Goal: Task Accomplishment & Management: Manage account settings

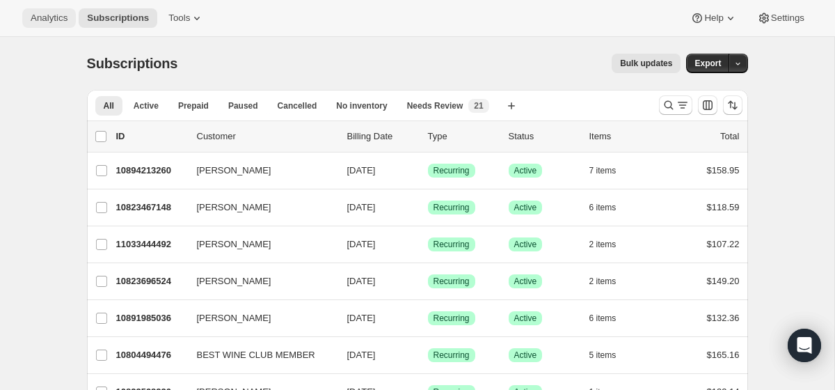
click at [59, 19] on span "Analytics" at bounding box center [49, 18] width 37 height 11
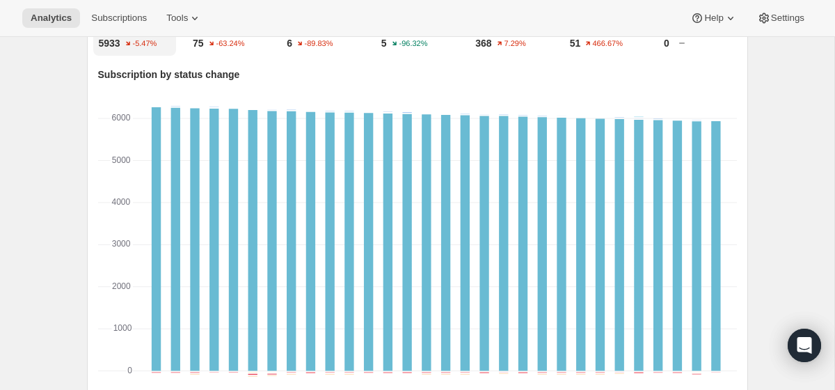
scroll to position [455, 0]
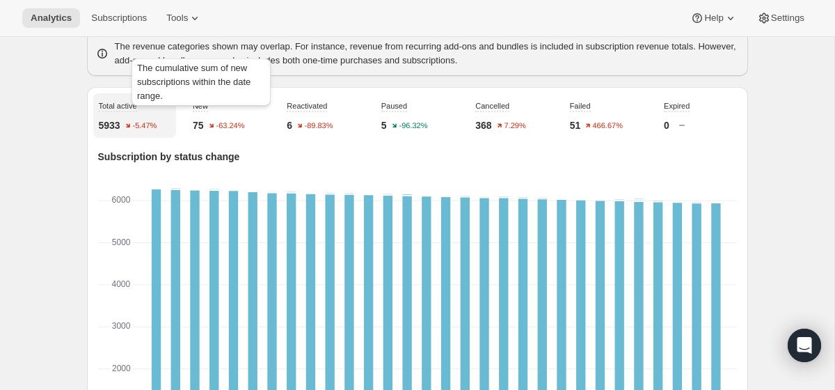
click at [207, 110] on span "New" at bounding box center [200, 106] width 15 height 8
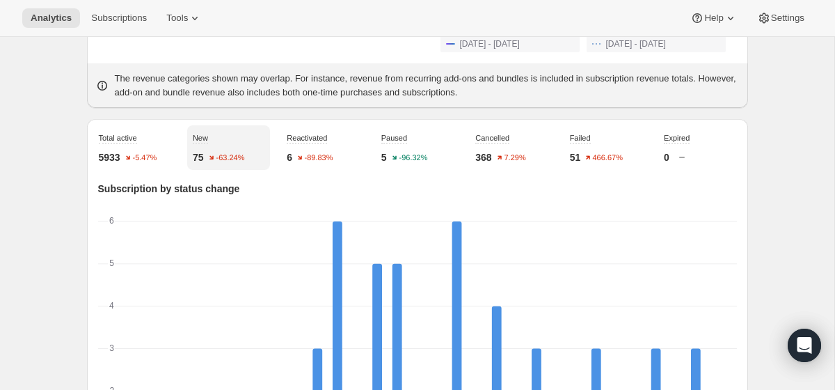
scroll to position [0, 0]
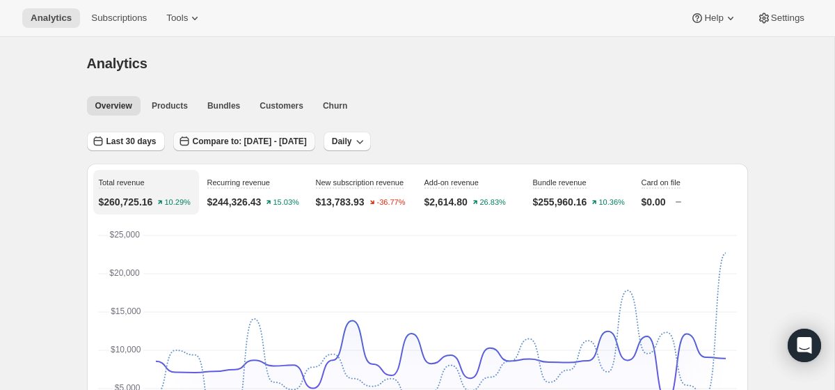
click at [307, 142] on span "Compare to: [DATE] - [DATE]" at bounding box center [250, 141] width 114 height 11
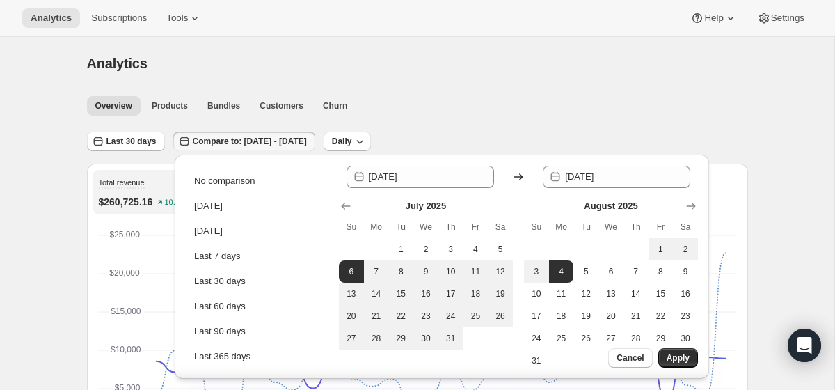
click at [486, 106] on ul "Overview Products Bundles Customers Churn More views" at bounding box center [413, 104] width 658 height 19
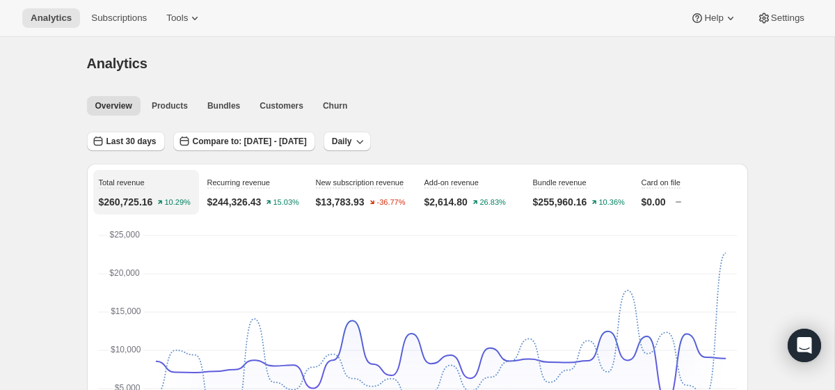
click at [444, 95] on div "Overview Products Bundles Customers Churn More views Overview Products Bundles …" at bounding box center [413, 105] width 669 height 31
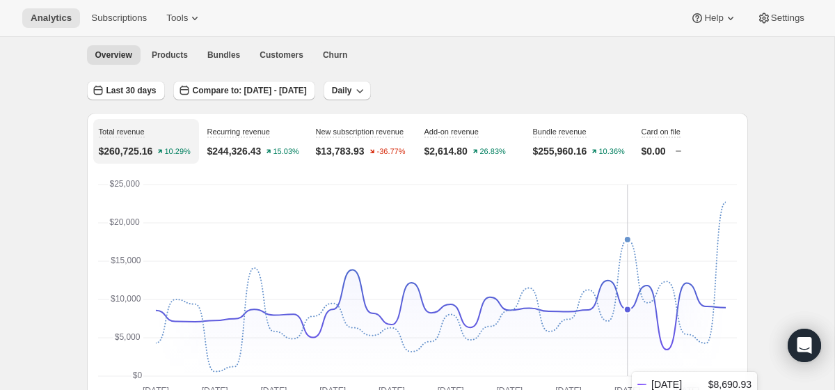
scroll to position [43, 0]
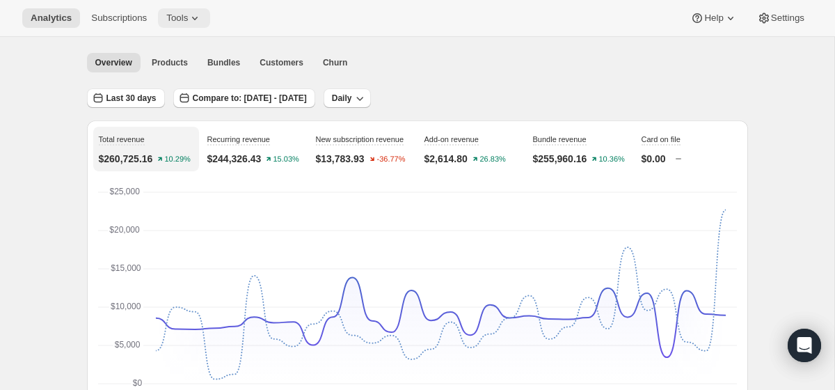
click at [183, 17] on span "Tools" at bounding box center [177, 18] width 22 height 11
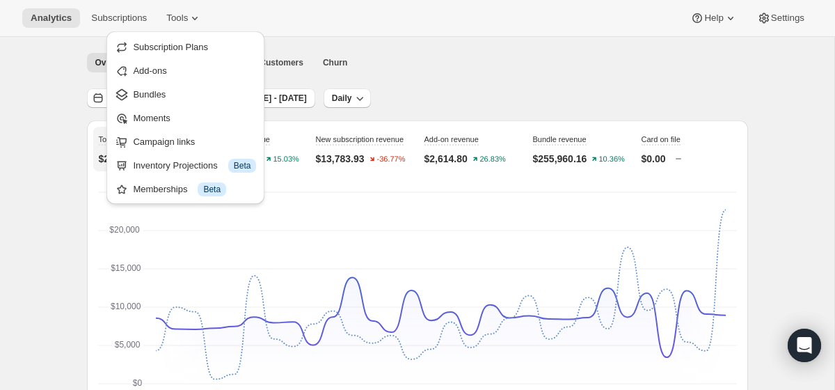
click at [495, 66] on ul "Overview Products Bundles Customers Churn More views" at bounding box center [413, 61] width 658 height 19
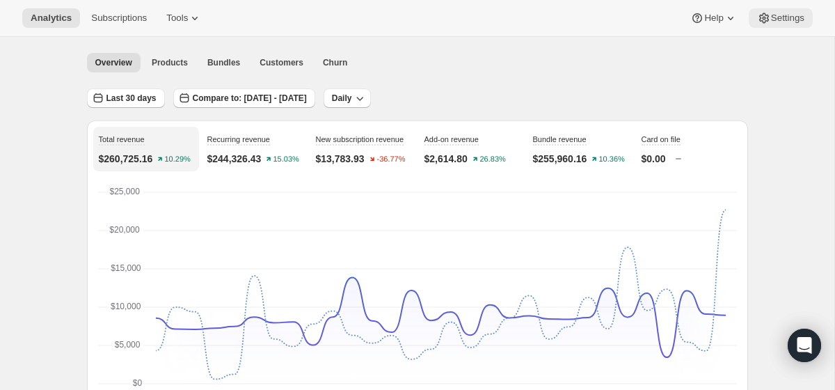
click at [787, 20] on span "Settings" at bounding box center [787, 18] width 33 height 11
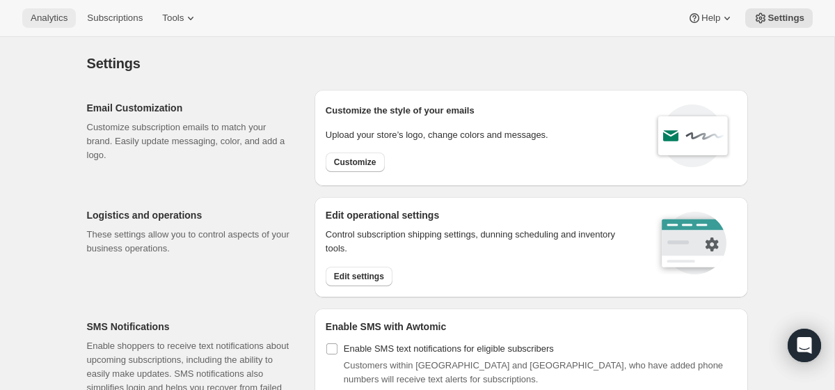
click at [54, 15] on span "Analytics" at bounding box center [49, 18] width 37 height 11
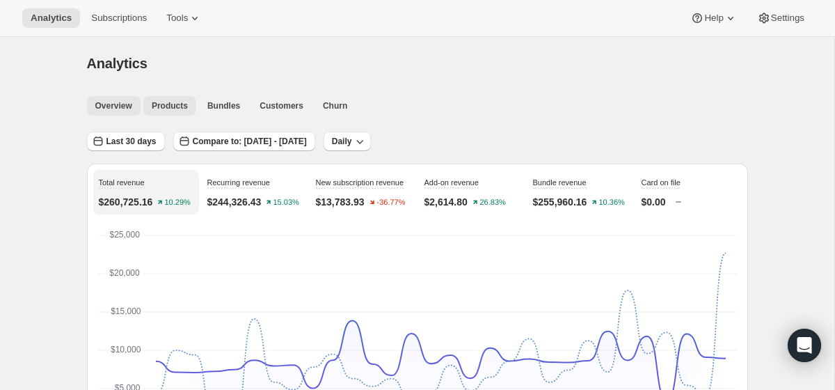
click at [174, 109] on span "Products" at bounding box center [170, 105] width 36 height 11
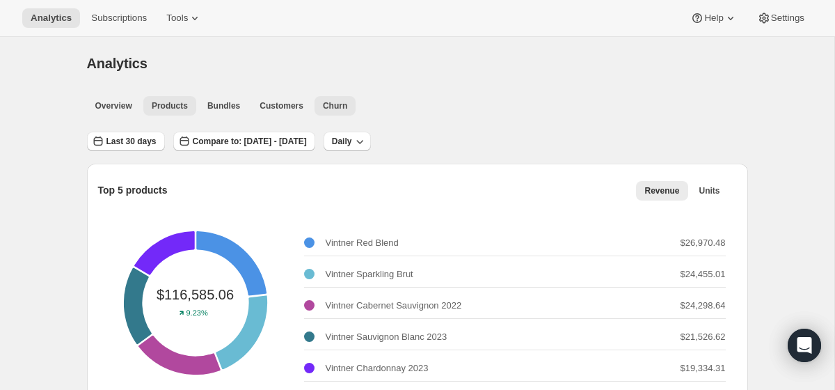
click at [337, 111] on button "Churn" at bounding box center [334, 105] width 41 height 19
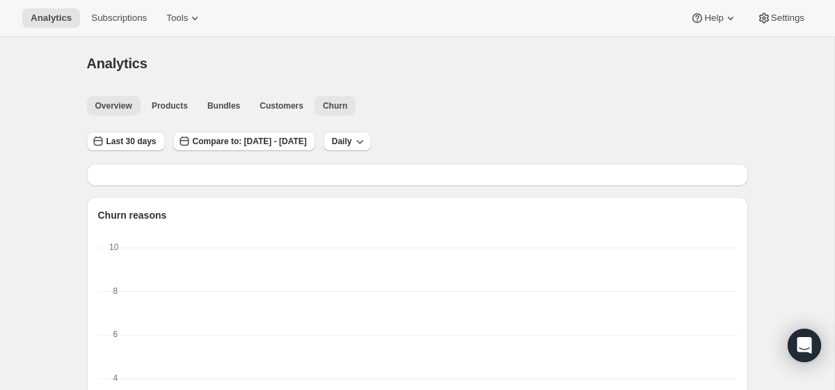
click at [122, 109] on span "Overview" at bounding box center [113, 105] width 37 height 11
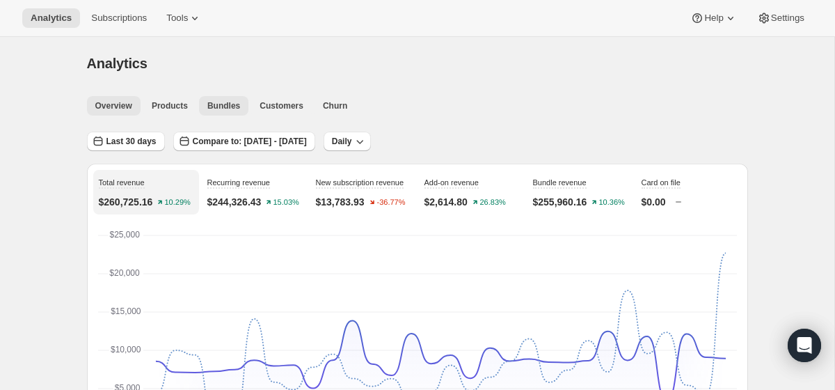
click at [211, 104] on span "Bundles" at bounding box center [223, 105] width 33 height 11
click at [316, 104] on button "Churn" at bounding box center [334, 105] width 41 height 19
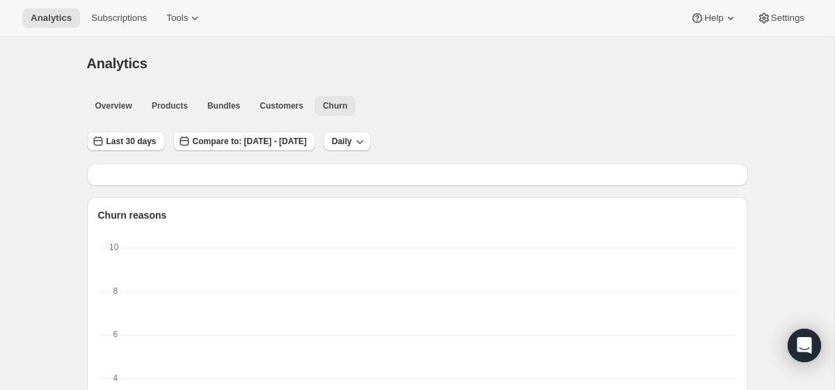
click at [338, 104] on span "Churn" at bounding box center [335, 105] width 24 height 11
click at [278, 113] on button "Customers" at bounding box center [281, 105] width 61 height 19
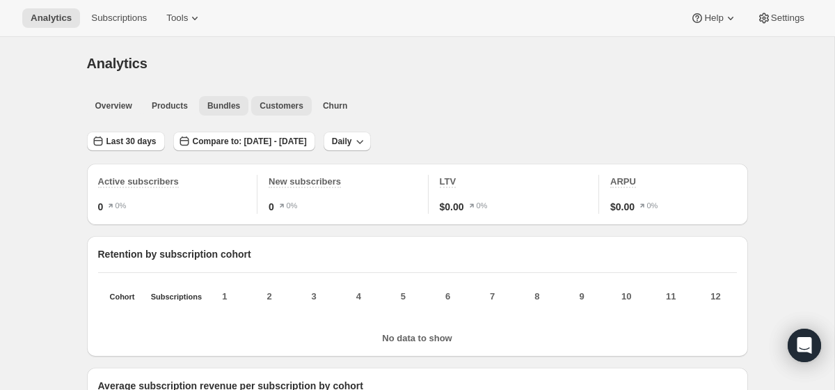
click at [225, 106] on span "Bundles" at bounding box center [223, 105] width 33 height 11
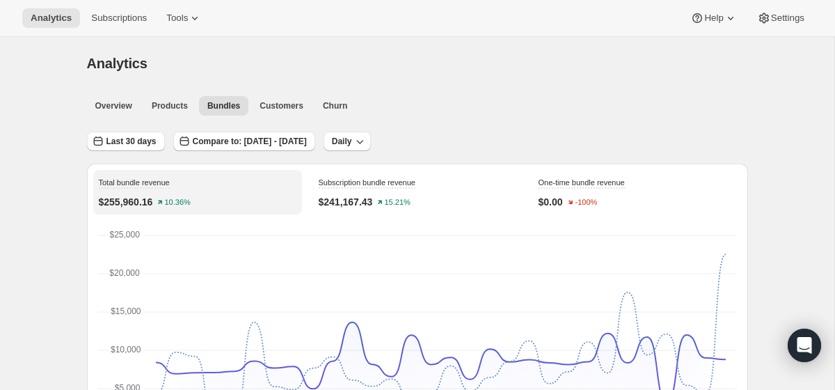
click at [191, 29] on div "Analytics Subscriptions Tools Help Settings" at bounding box center [417, 18] width 835 height 37
click at [196, 12] on icon at bounding box center [195, 18] width 14 height 14
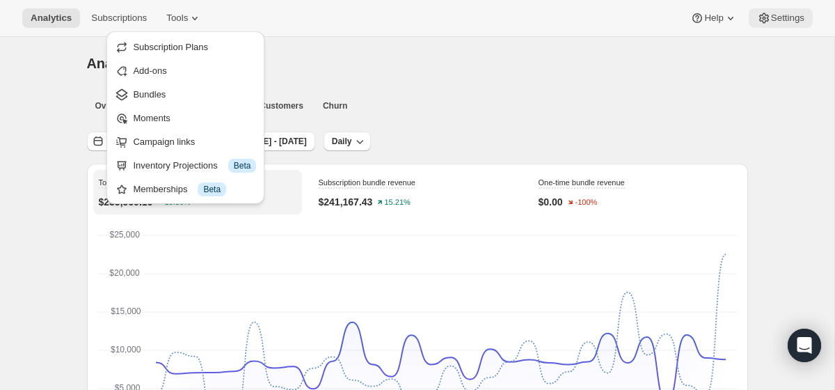
click at [785, 22] on span "Settings" at bounding box center [787, 18] width 33 height 11
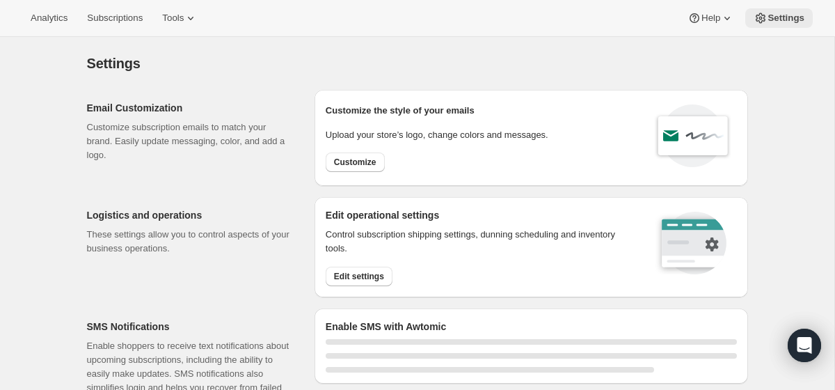
click at [784, 21] on span "Settings" at bounding box center [785, 18] width 37 height 11
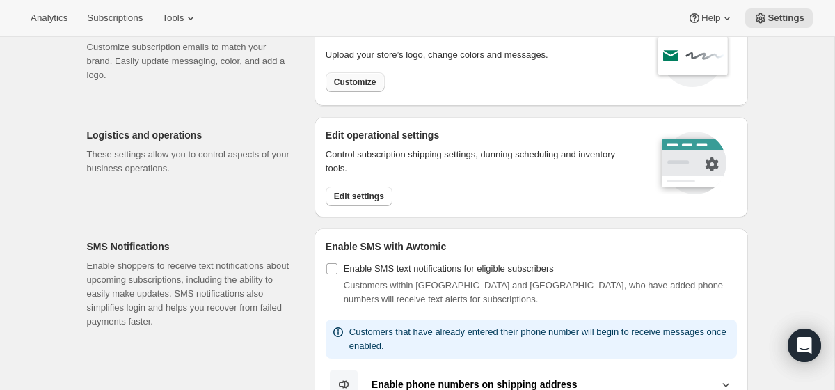
scroll to position [67, 0]
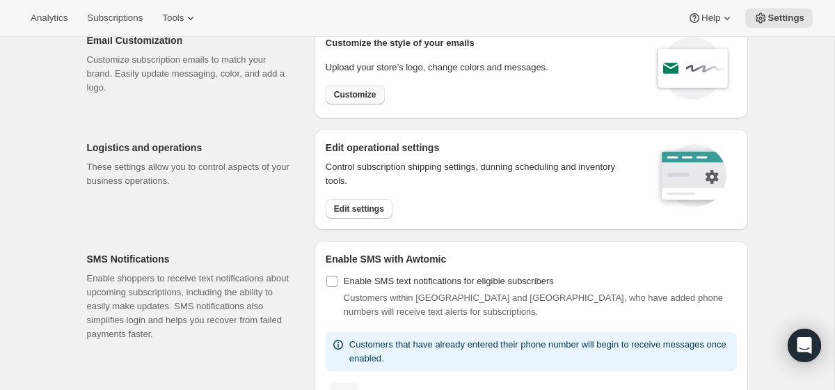
click at [366, 98] on span "Customize" at bounding box center [355, 94] width 42 height 11
select select "subscriptionMessage"
select select "5"
select select "15"
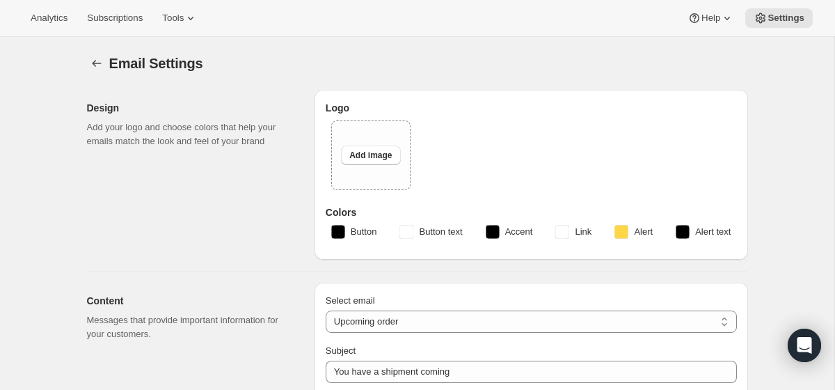
type input "Get ready for your upcoming Wine Club shipment! 📦"
type textarea "Good news! Your next Wine Club order is about to be processed."
select select "7"
type input "ONEHOPE Wine"
checkbox input "false"
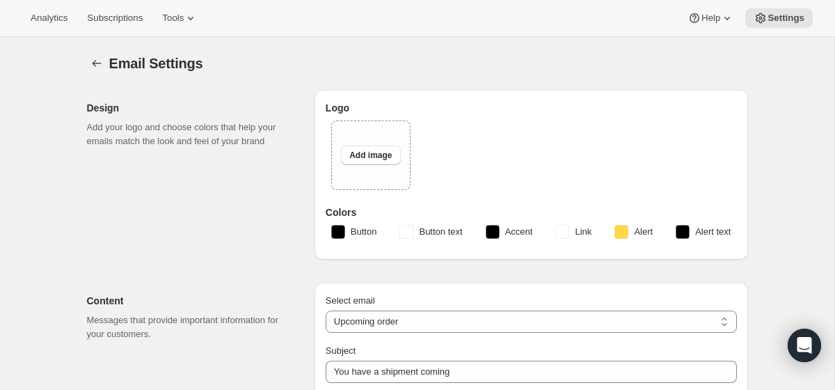
checkbox input "false"
type input "[PERSON_NAME][EMAIL_ADDRESS][DOMAIN_NAME]"
checkbox input "true"
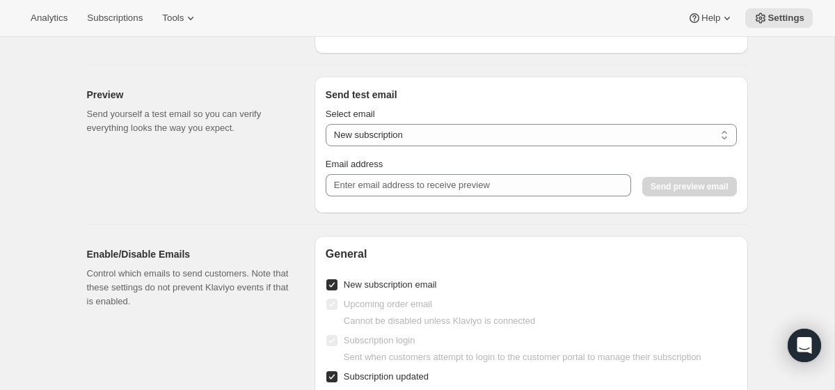
scroll to position [1187, 0]
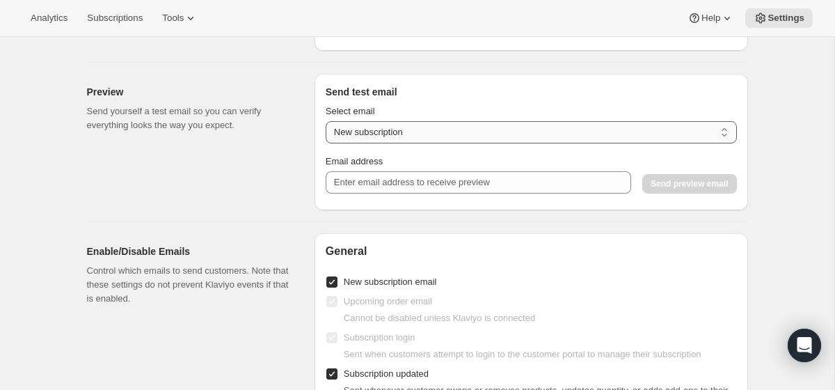
click at [415, 126] on select "New subscription Upcoming order Payment failure Delayed subscription Updated su…" at bounding box center [531, 132] width 411 height 22
select select "failed-billing-attempt"
click at [326, 121] on select "New subscription Upcoming order Payment failure Delayed subscription Updated su…" at bounding box center [531, 132] width 411 height 22
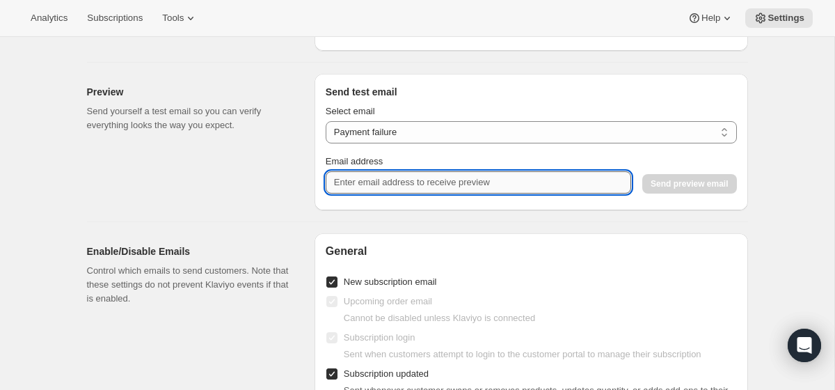
click at [417, 186] on input "Email address" at bounding box center [478, 182] width 305 height 22
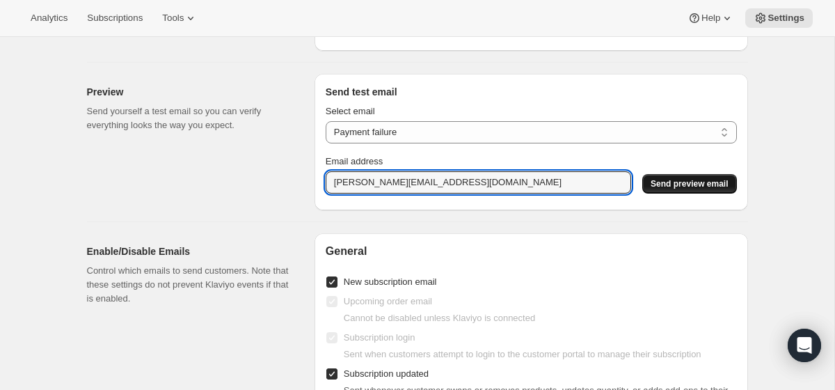
type input "[PERSON_NAME][EMAIL_ADDRESS][DOMAIN_NAME]"
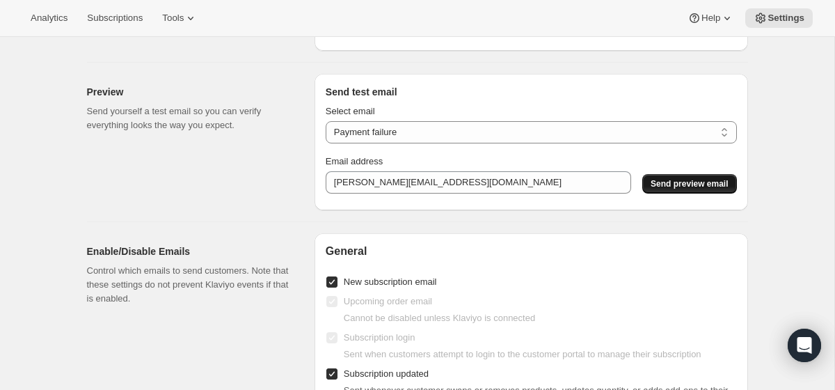
click at [700, 179] on span "Send preview email" at bounding box center [688, 183] width 77 height 11
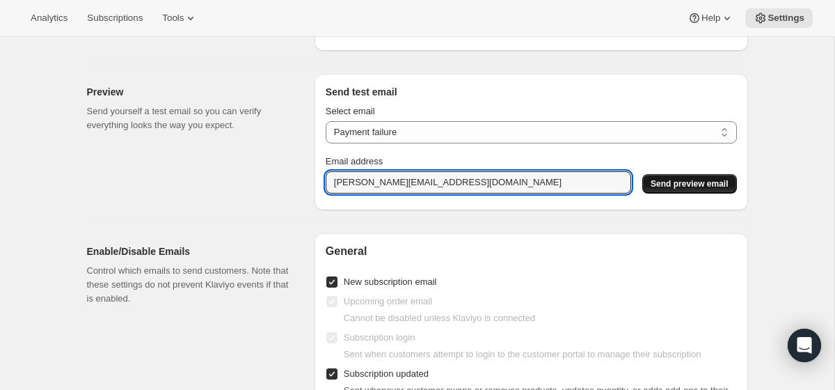
drag, startPoint x: 363, startPoint y: 182, endPoint x: 246, endPoint y: 177, distance: 117.7
click at [246, 177] on div "Preview Send yourself a test email so you can verify everything looks the way y…" at bounding box center [412, 136] width 672 height 147
click at [397, 134] on select "New subscription Upcoming order Payment failure Delayed subscription Updated su…" at bounding box center [531, 132] width 411 height 22
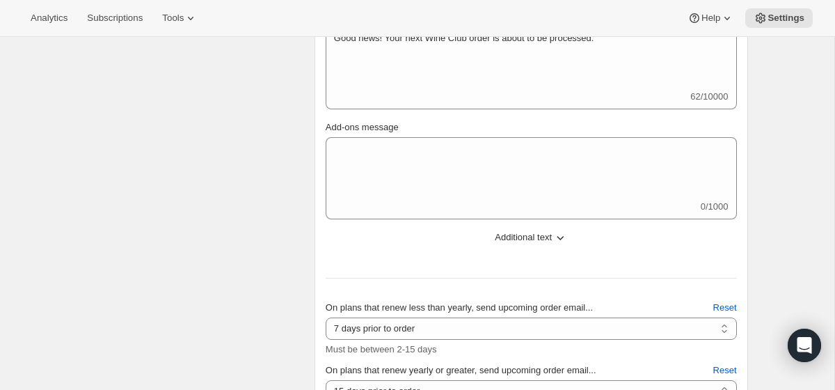
scroll to position [0, 0]
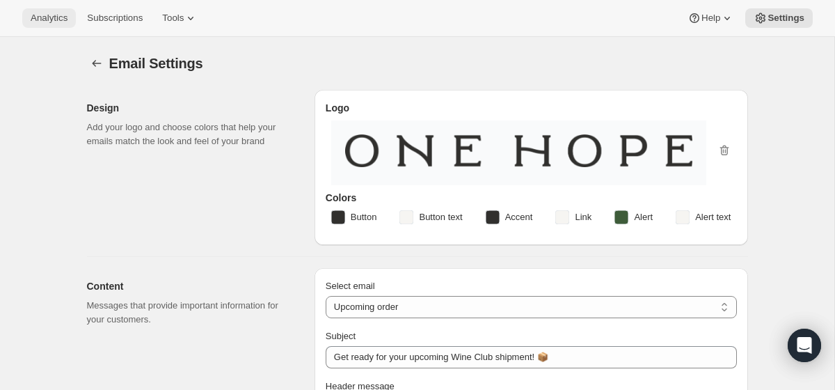
click at [51, 25] on button "Analytics" at bounding box center [49, 17] width 54 height 19
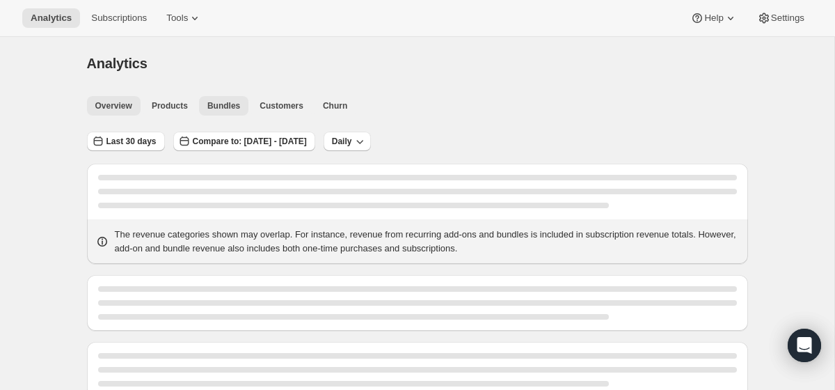
click at [231, 109] on span "Bundles" at bounding box center [223, 105] width 33 height 11
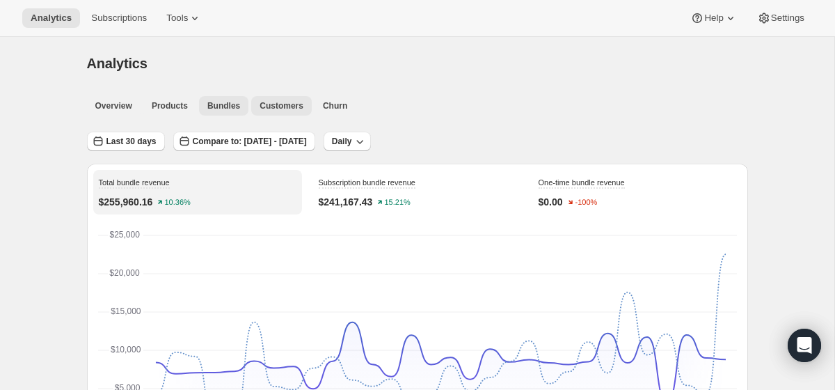
click at [287, 105] on span "Customers" at bounding box center [281, 105] width 44 height 11
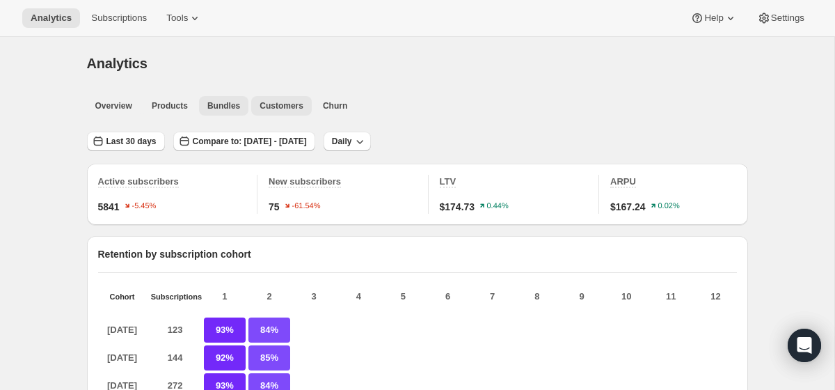
click at [214, 114] on button "Bundles" at bounding box center [223, 105] width 49 height 19
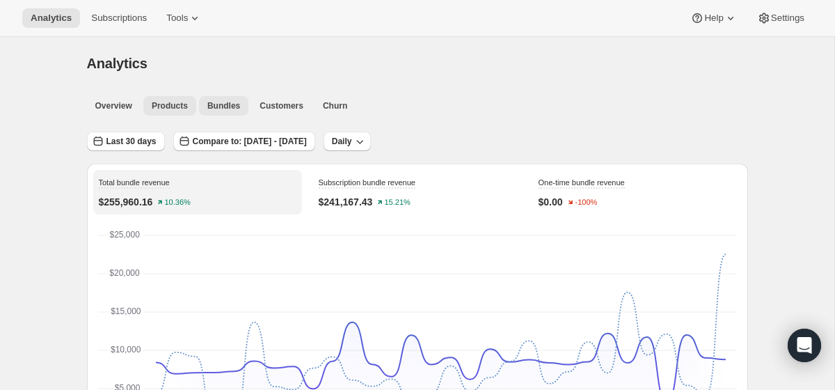
click at [182, 107] on span "Products" at bounding box center [170, 105] width 36 height 11
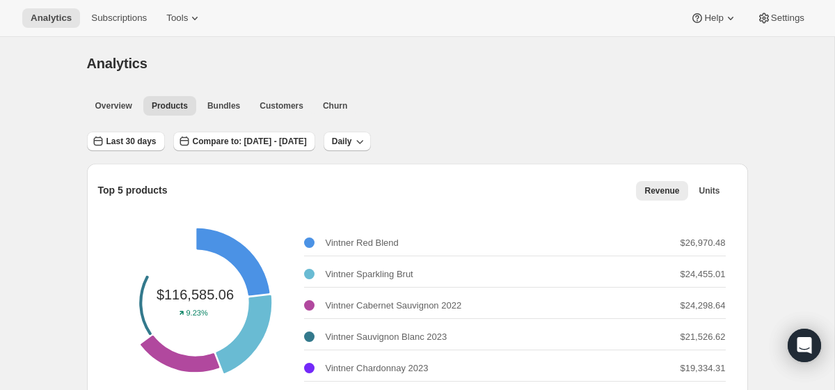
click at [224, 115] on div "Overview Products Bundles Customers Churn More views Overview Products Bundles …" at bounding box center [413, 105] width 669 height 31
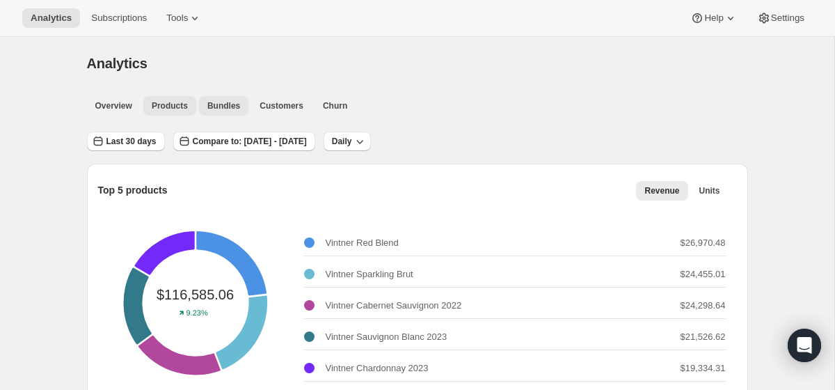
click at [226, 109] on span "Bundles" at bounding box center [223, 105] width 33 height 11
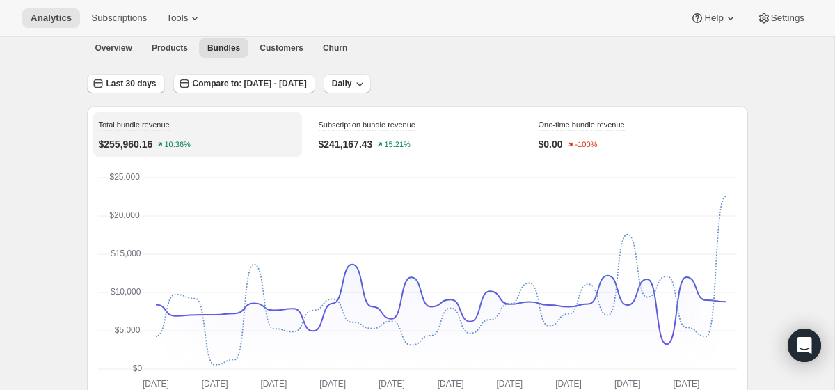
scroll to position [61, 0]
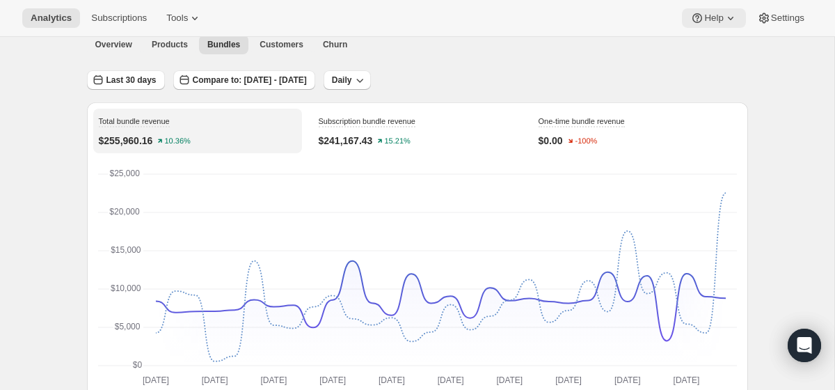
click at [712, 20] on span "Help" at bounding box center [713, 18] width 19 height 11
click at [787, 28] on div "Analytics Subscriptions Tools Help Settings" at bounding box center [417, 18] width 835 height 37
click at [801, 24] on button "Settings" at bounding box center [781, 17] width 64 height 19
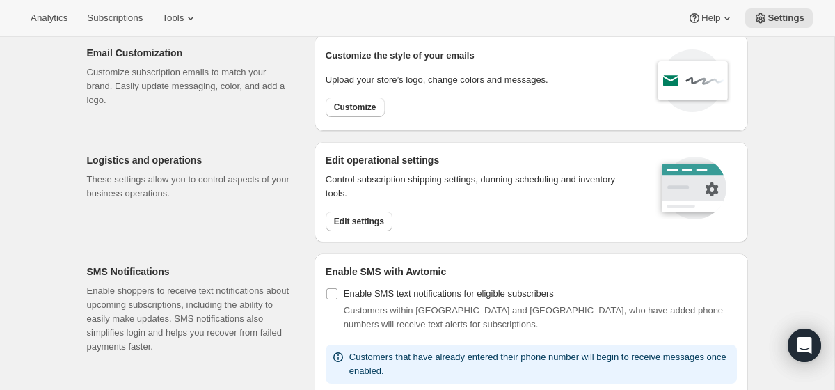
scroll to position [81, 0]
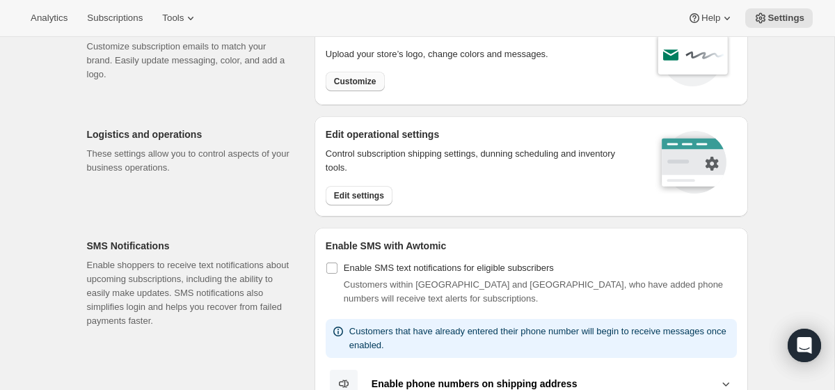
click at [358, 81] on span "Customize" at bounding box center [355, 81] width 42 height 11
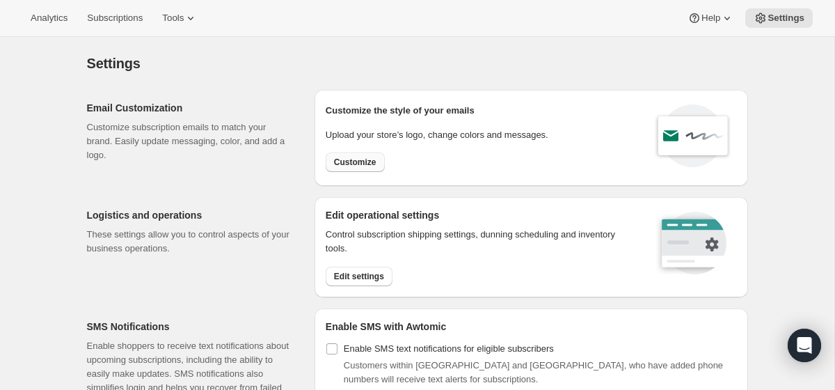
select select "subscriptionMessage"
select select "5"
select select "15"
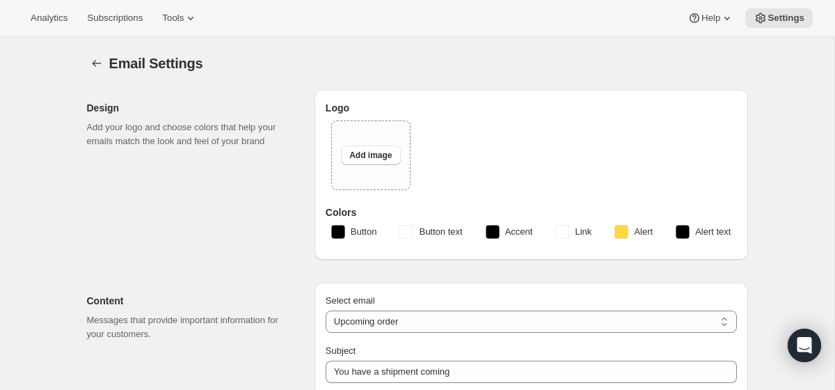
type input "Get ready for your upcoming Wine Club shipment! 📦"
type textarea "Good news! Your next Wine Club order is about to be processed."
select select "7"
type input "ONEHOPE Wine"
checkbox input "false"
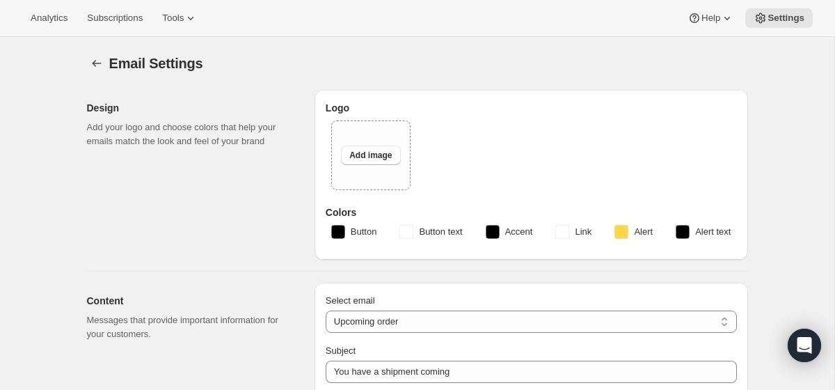
checkbox input "false"
type input "[PERSON_NAME][EMAIL_ADDRESS][DOMAIN_NAME]"
checkbox input "true"
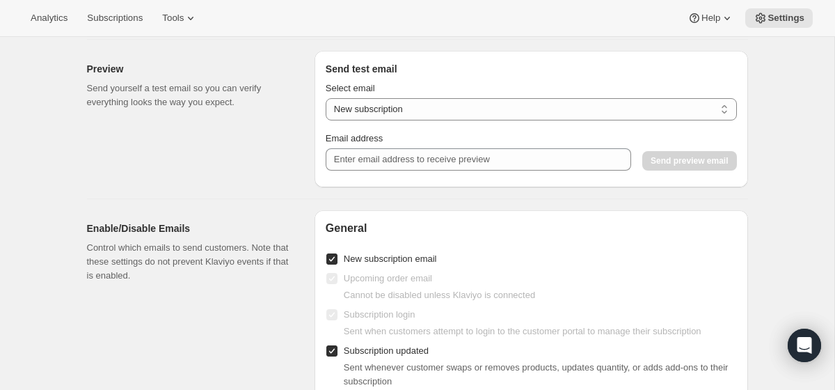
scroll to position [1374, 0]
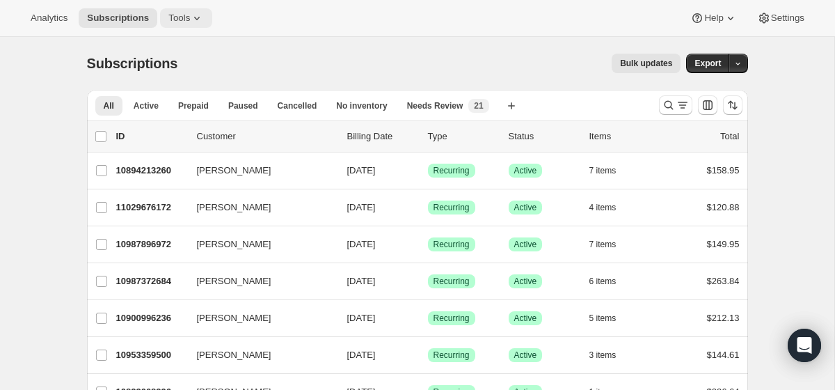
click at [204, 11] on icon at bounding box center [197, 18] width 14 height 14
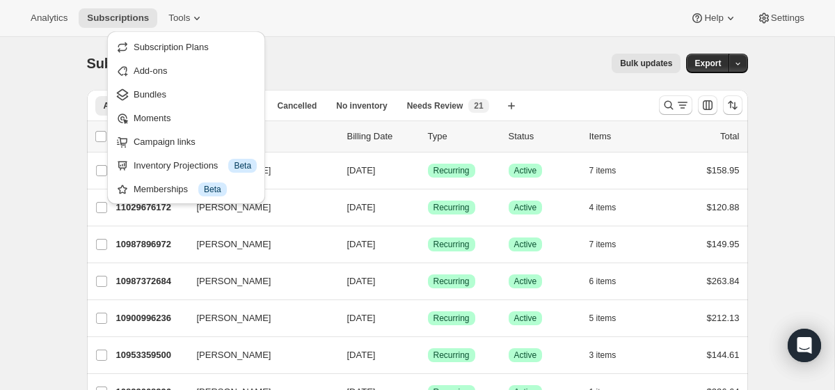
click at [394, 52] on div "Subscriptions. This page is ready Subscriptions Bulk updates More actions Bulk …" at bounding box center [417, 63] width 661 height 53
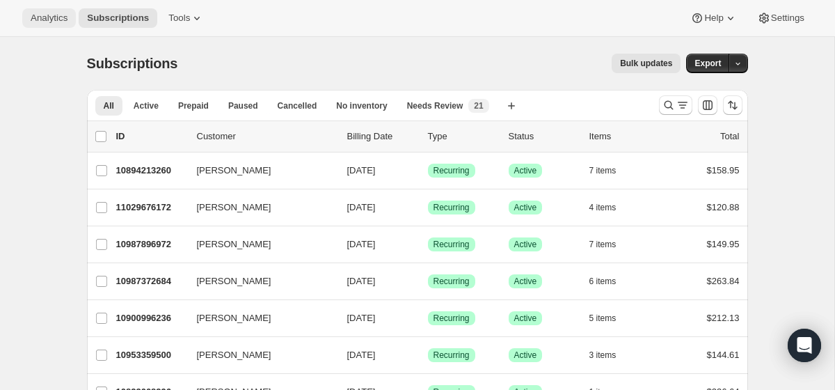
click at [67, 20] on span "Analytics" at bounding box center [49, 18] width 37 height 11
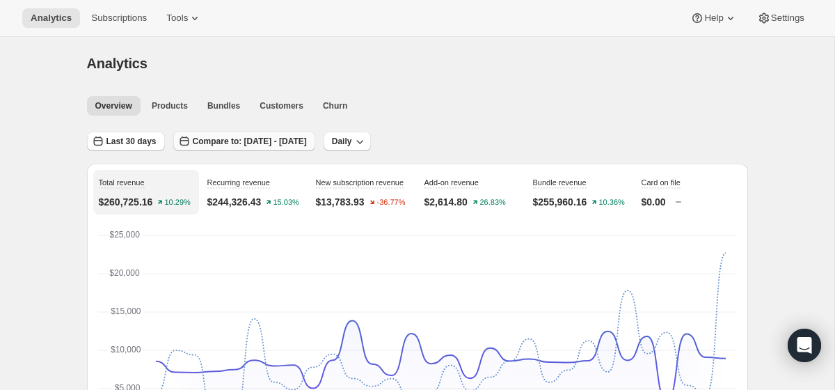
click at [307, 143] on span "Compare to: [DATE] - [DATE]" at bounding box center [250, 141] width 114 height 11
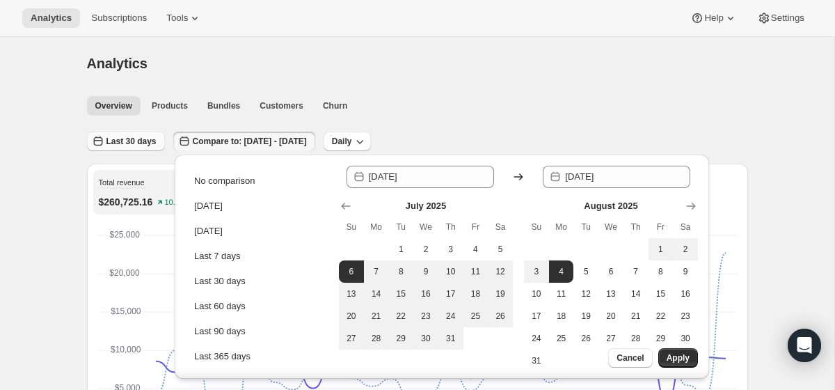
click at [134, 139] on span "Last 30 days" at bounding box center [131, 141] width 50 height 11
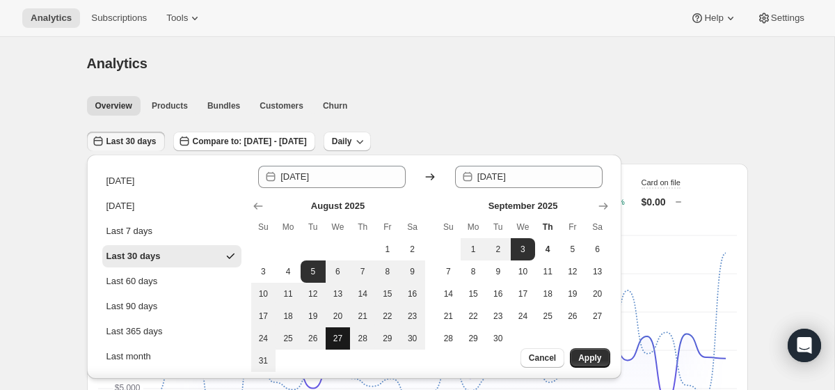
click at [339, 338] on span "27" at bounding box center [338, 338] width 14 height 11
type input "[DATE]"
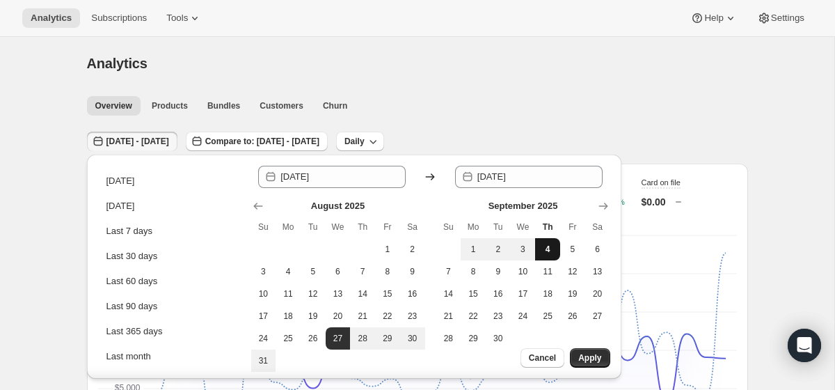
click at [547, 247] on span "4" at bounding box center [548, 248] width 14 height 11
type input "2025-09-04"
click at [587, 354] on span "Apply" at bounding box center [589, 357] width 23 height 11
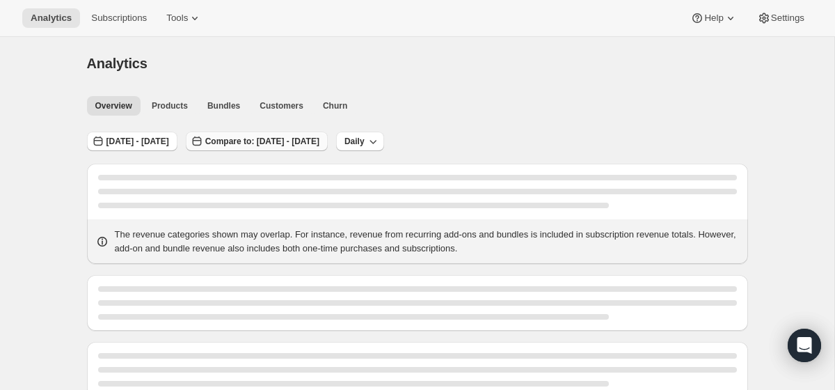
click at [319, 140] on span "Compare to: Aug 18, 2025 - Aug 26, 2025" at bounding box center [262, 141] width 114 height 11
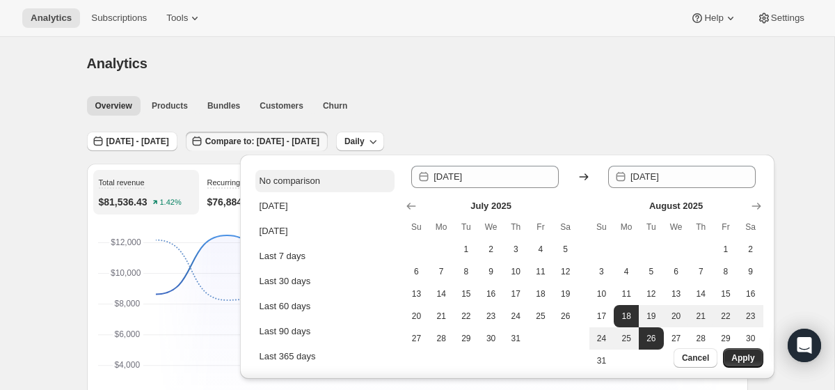
click at [354, 172] on button "No comparison" at bounding box center [324, 181] width 139 height 22
type input "2025-09-04"
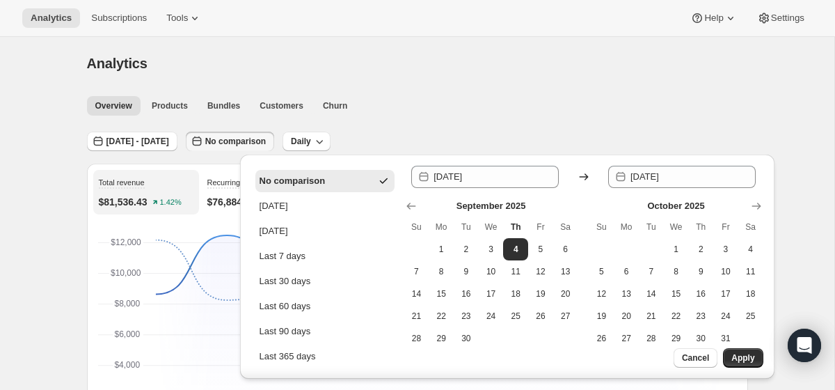
click at [513, 135] on div "Aug 27, 2025 - Sep 04, 2025 No comparison Daily" at bounding box center [417, 136] width 661 height 32
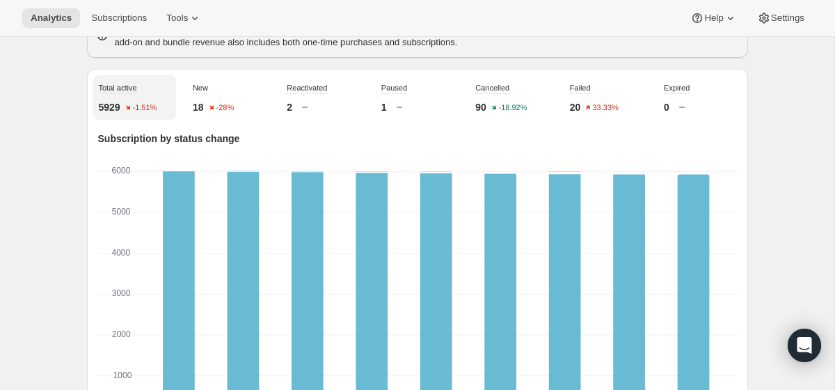
scroll to position [467, 0]
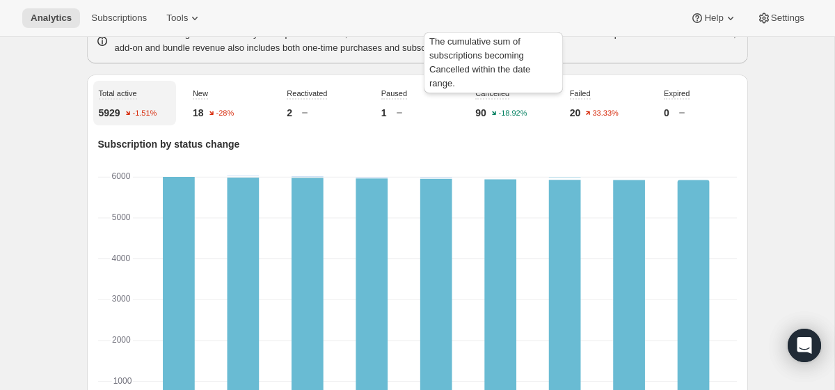
click at [487, 97] on span "Cancelled" at bounding box center [492, 93] width 34 height 8
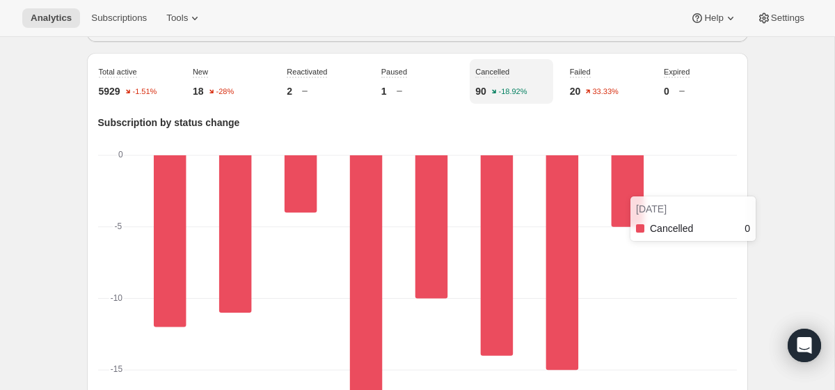
scroll to position [478, 0]
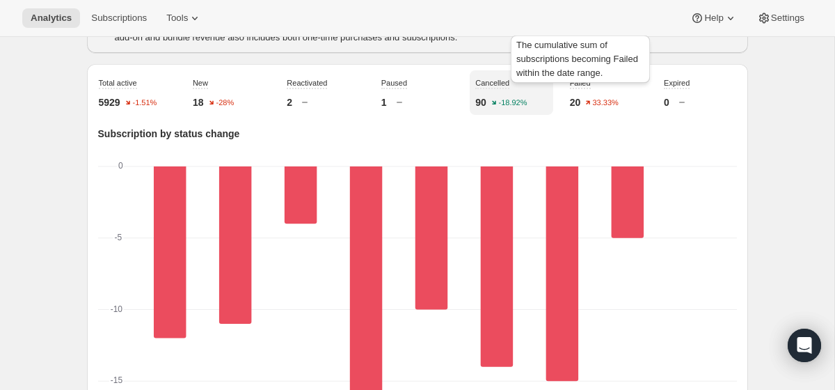
click at [575, 109] on p "20" at bounding box center [575, 102] width 11 height 14
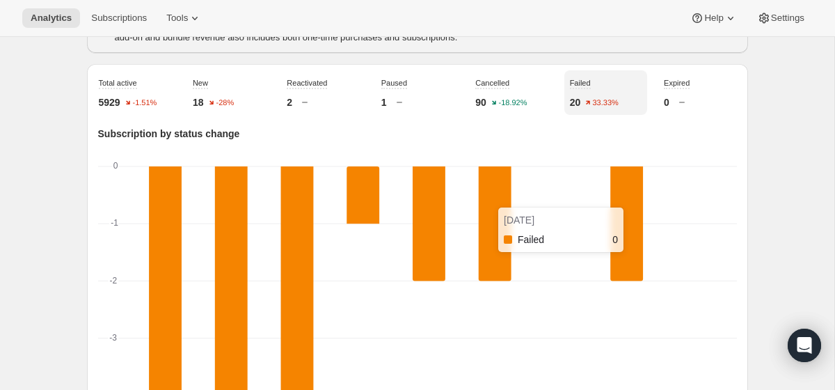
scroll to position [480, 0]
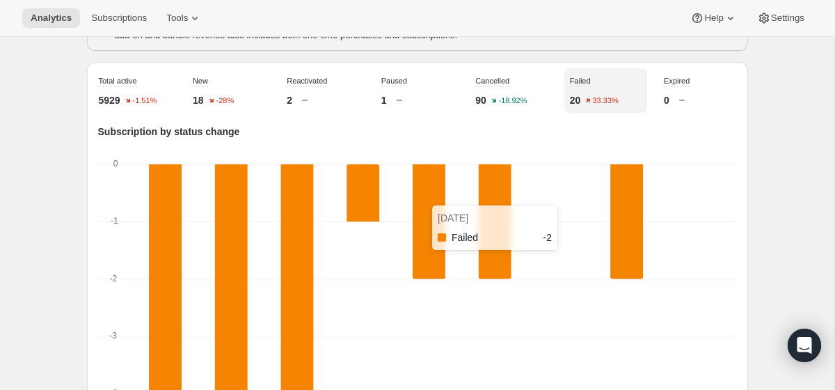
click at [503, 201] on rect "Failed-0 -2" at bounding box center [494, 221] width 33 height 115
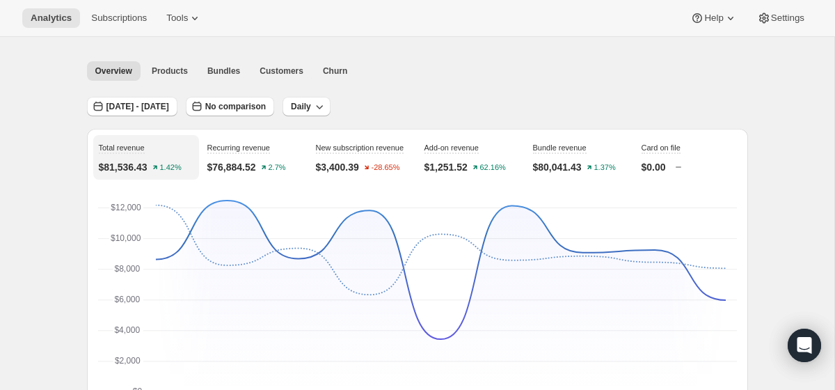
scroll to position [0, 0]
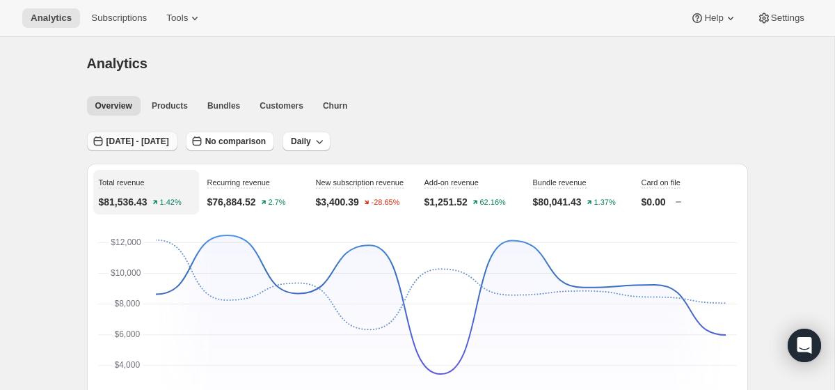
click at [169, 139] on span "Aug 27, 2025 - Sep 04, 2025" at bounding box center [137, 141] width 63 height 11
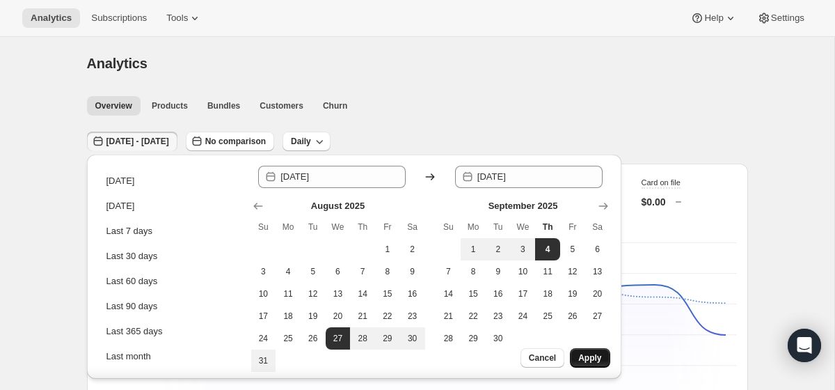
click at [591, 355] on span "Apply" at bounding box center [589, 357] width 23 height 11
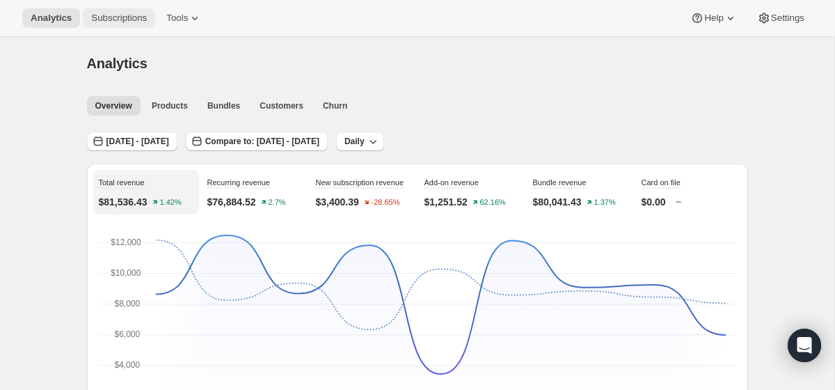
click at [94, 27] on button "Subscriptions" at bounding box center [119, 17] width 72 height 19
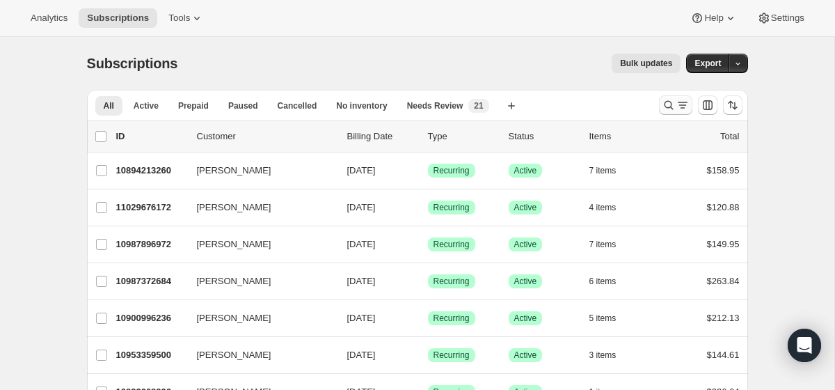
click at [664, 102] on icon "Search and filter results" at bounding box center [669, 105] width 14 height 14
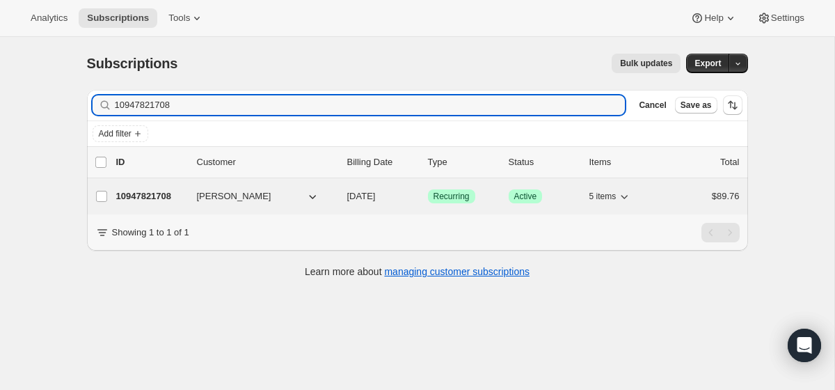
type input "10947821708"
click at [305, 195] on icon "button" at bounding box center [312, 196] width 14 height 14
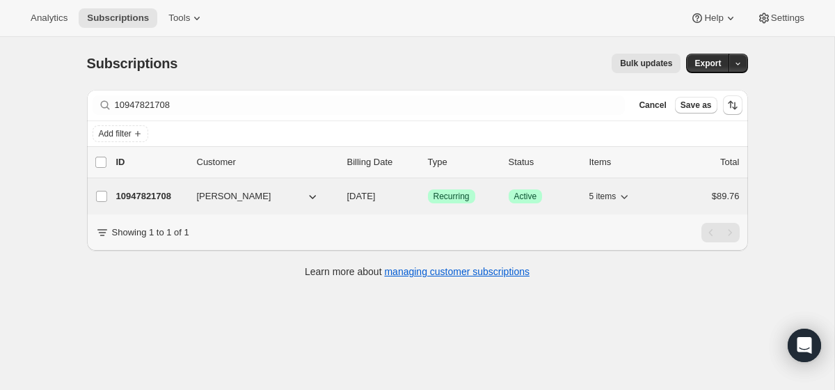
click at [263, 200] on button "Florie Ford" at bounding box center [258, 196] width 139 height 22
click at [376, 193] on span "11/26/2025" at bounding box center [361, 196] width 29 height 10
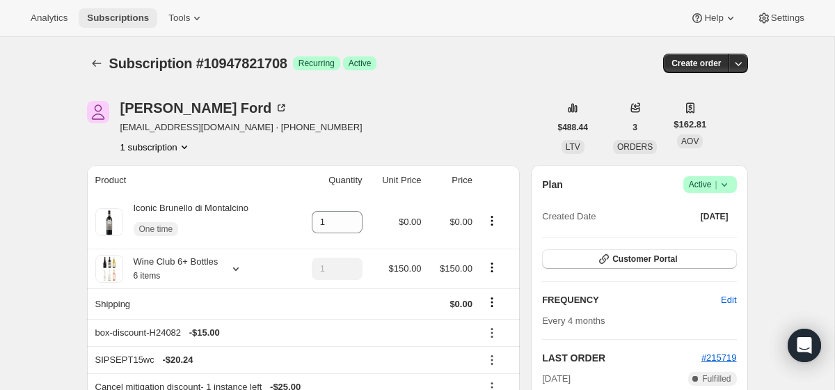
click at [139, 17] on span "Subscriptions" at bounding box center [118, 18] width 62 height 11
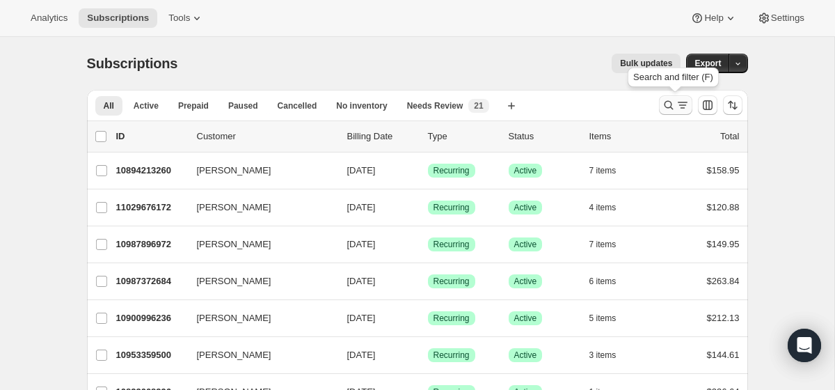
click at [664, 105] on icon "Search and filter results" at bounding box center [668, 105] width 9 height 9
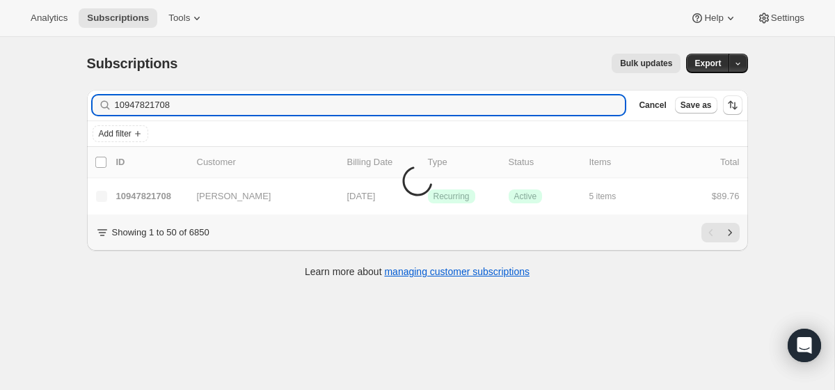
type input "10947821708"
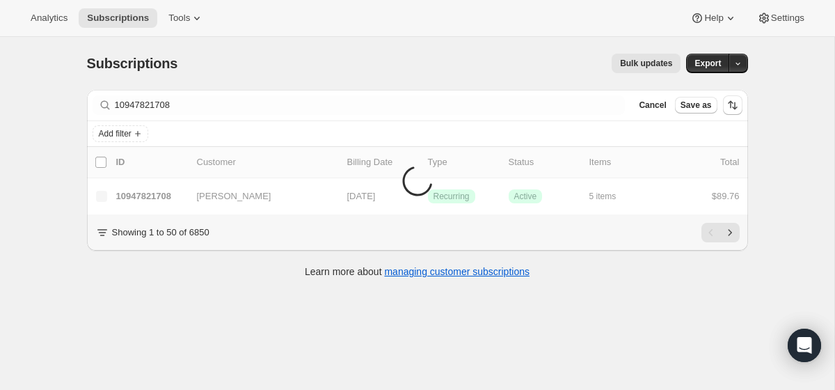
click at [431, 72] on div "Bulk updates" at bounding box center [437, 63] width 486 height 19
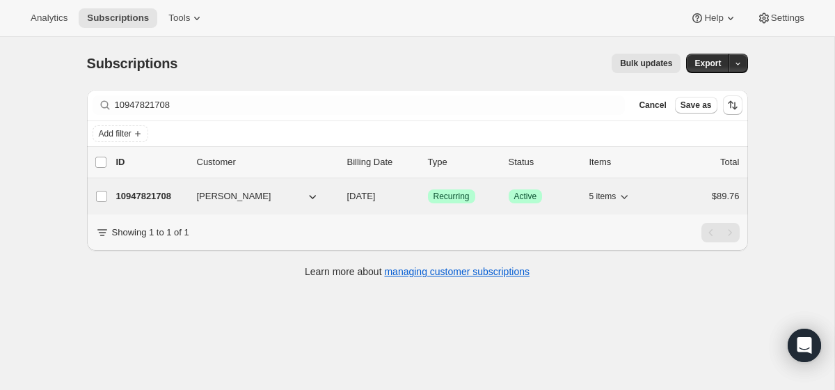
click at [283, 199] on button "Florie Ford" at bounding box center [258, 196] width 139 height 22
click at [355, 202] on p "11/26/2025" at bounding box center [382, 196] width 70 height 14
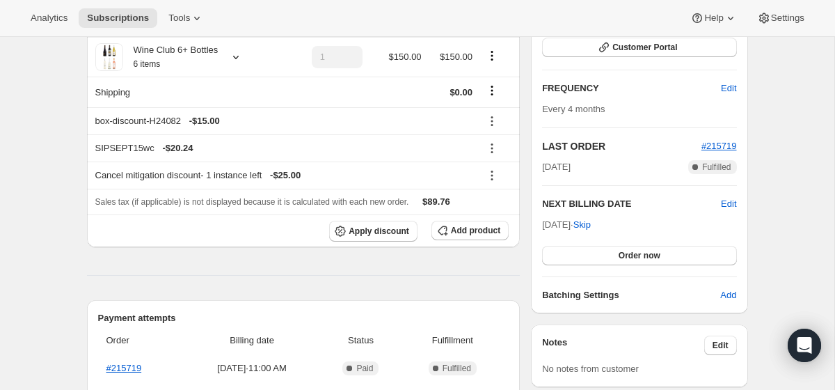
scroll to position [213, 0]
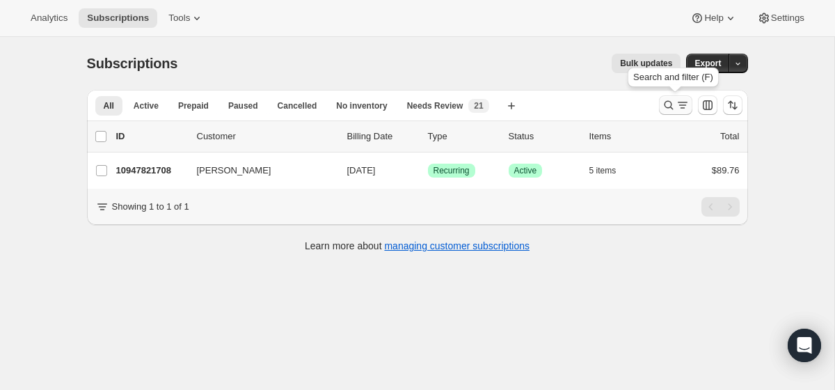
click at [668, 105] on icon "Search and filter results" at bounding box center [669, 105] width 14 height 14
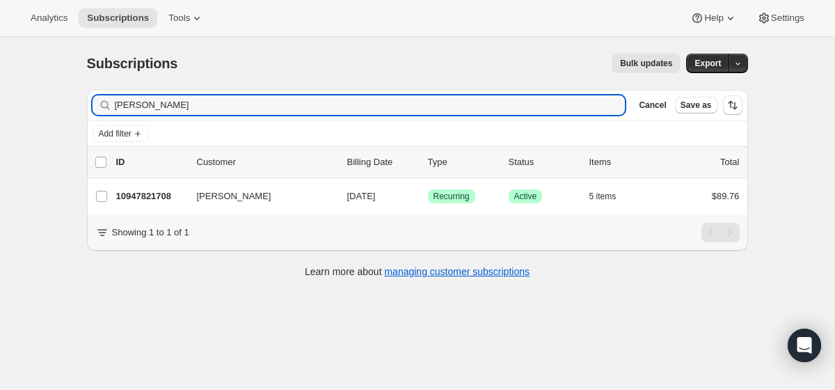
type input "Florie Ford"
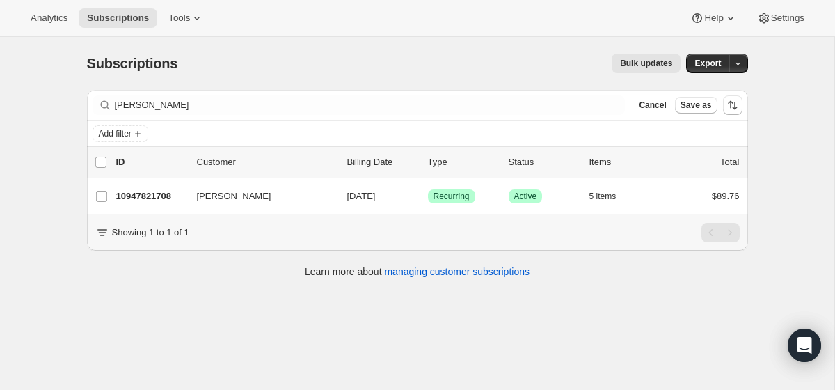
click at [351, 67] on div "Bulk updates" at bounding box center [437, 63] width 486 height 19
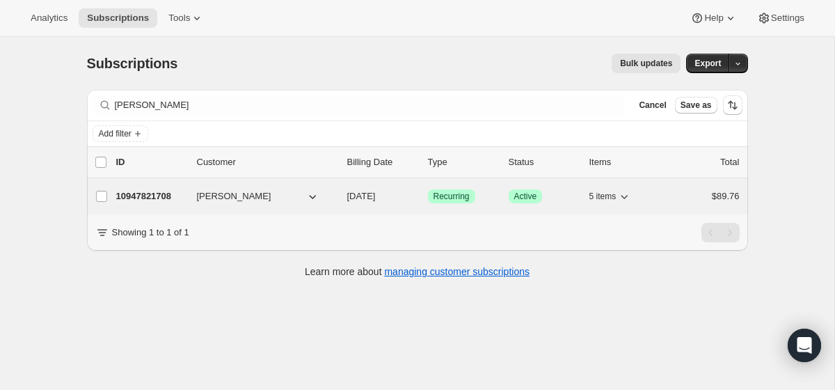
click at [367, 193] on span "11/26/2025" at bounding box center [361, 196] width 29 height 10
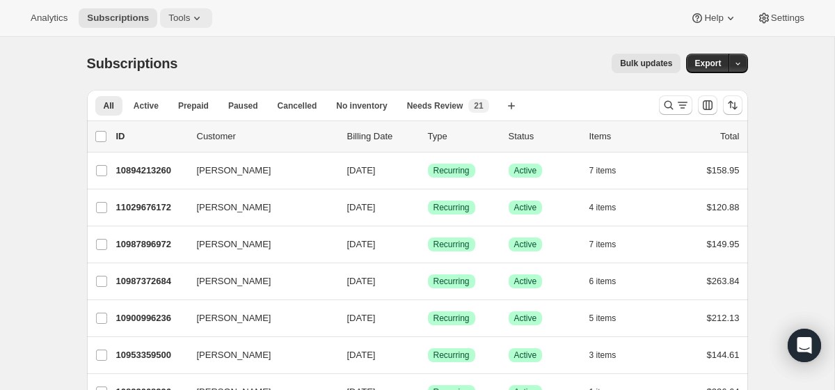
click at [200, 18] on icon at bounding box center [197, 18] width 6 height 3
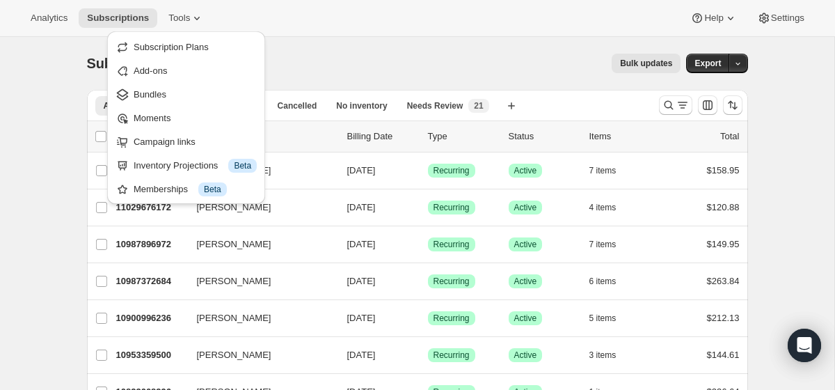
click at [399, 45] on div "Subscriptions. This page is ready Subscriptions Bulk updates More actions Bulk …" at bounding box center [417, 63] width 661 height 53
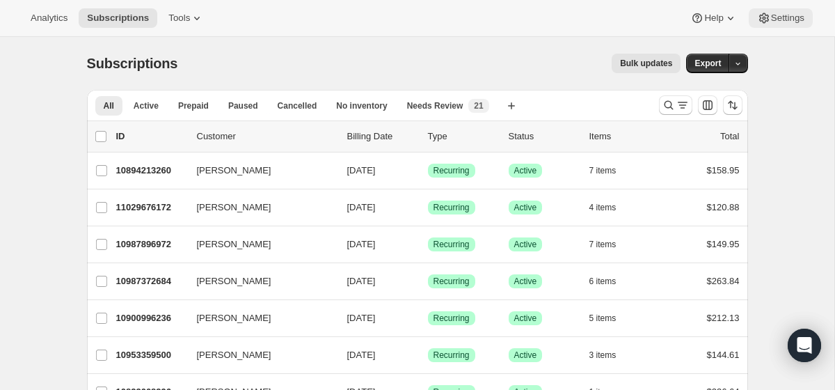
click at [797, 15] on span "Settings" at bounding box center [787, 18] width 33 height 11
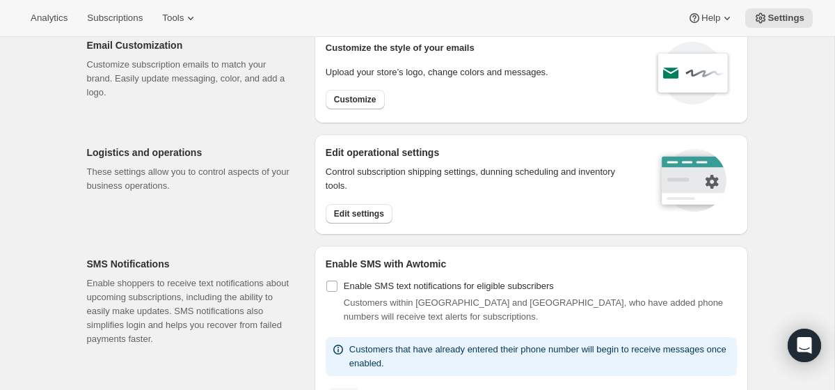
scroll to position [94, 0]
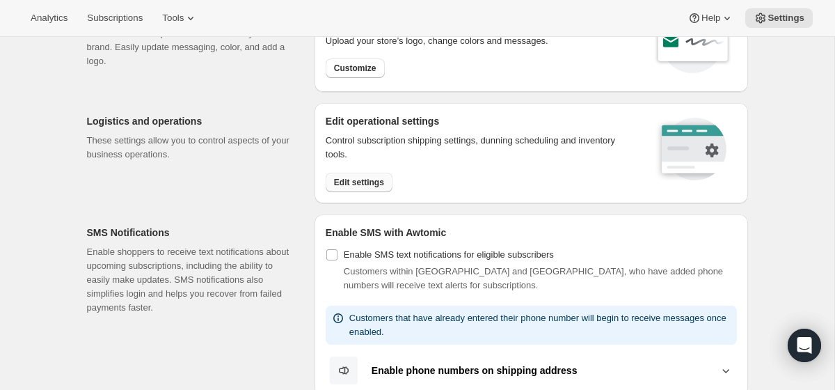
click at [348, 182] on span "Edit settings" at bounding box center [359, 182] width 50 height 11
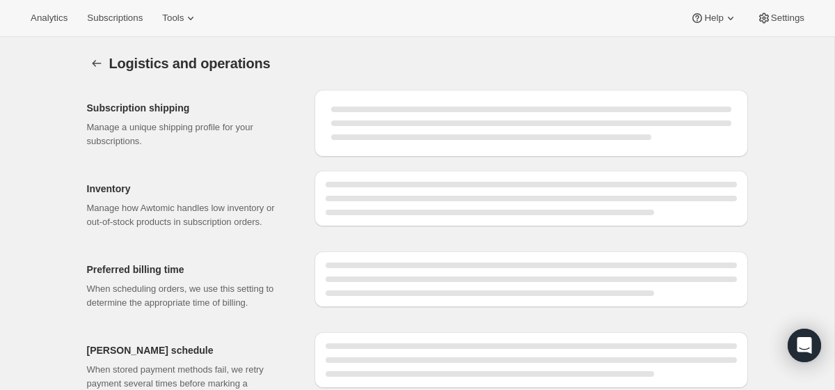
select select "11:00"
select select "DAY"
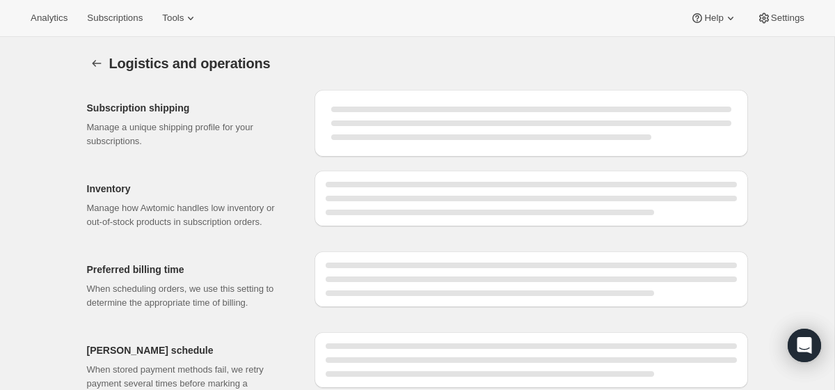
select select "DAY"
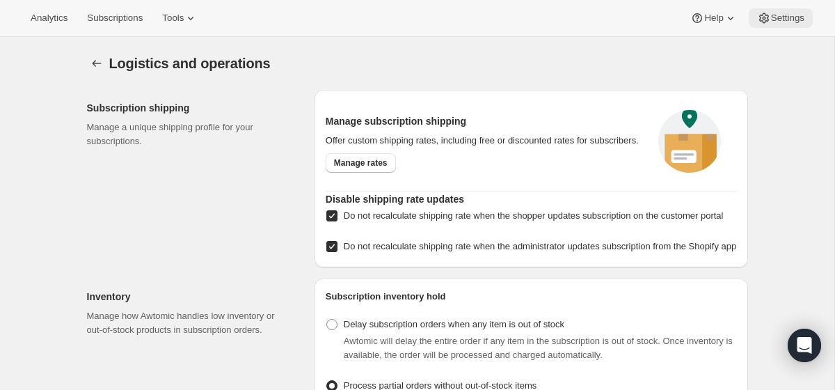
click at [784, 16] on span "Settings" at bounding box center [787, 18] width 33 height 11
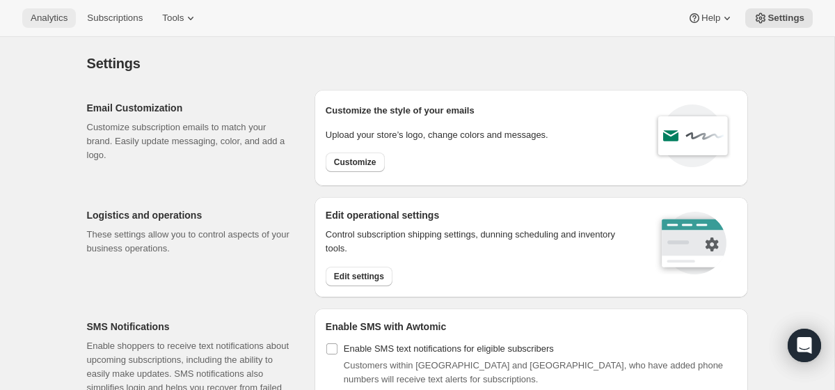
click at [61, 21] on span "Analytics" at bounding box center [49, 18] width 37 height 11
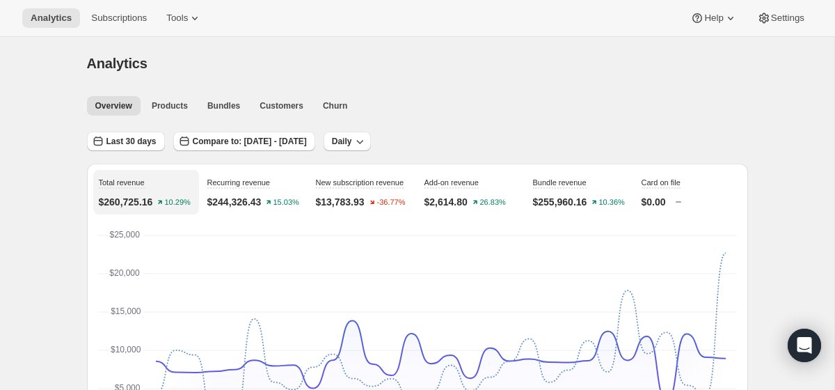
click at [198, 103] on ul "Overview Products Bundles Customers Churn More views" at bounding box center [413, 104] width 658 height 19
click at [174, 113] on button "Products" at bounding box center [169, 105] width 53 height 19
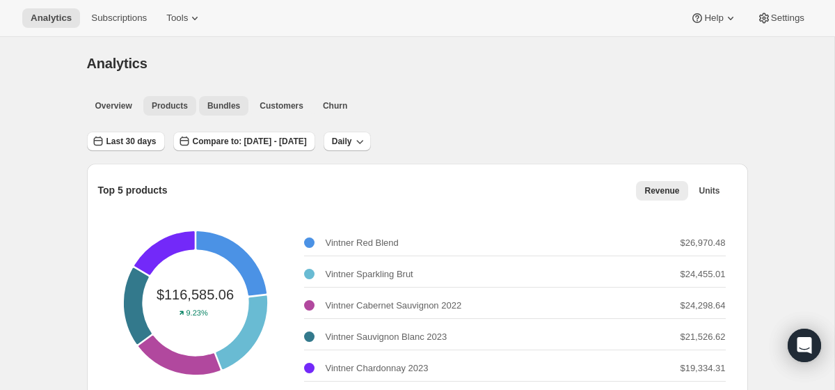
click at [231, 104] on span "Bundles" at bounding box center [223, 105] width 33 height 11
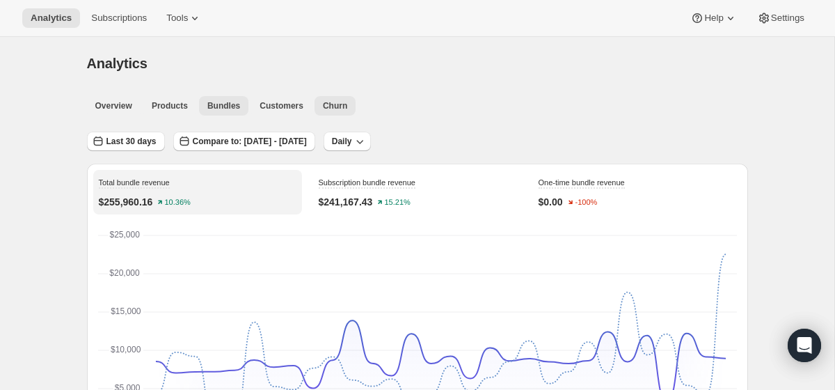
click at [351, 108] on button "Churn" at bounding box center [334, 105] width 41 height 19
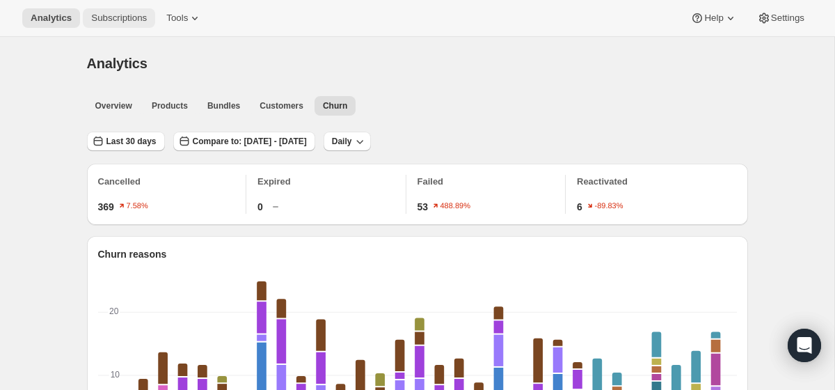
click at [120, 17] on span "Subscriptions" at bounding box center [119, 18] width 56 height 11
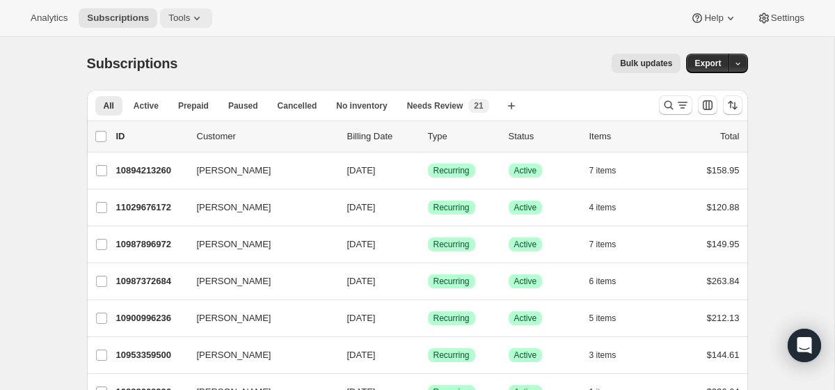
click at [187, 17] on span "Tools" at bounding box center [179, 18] width 22 height 11
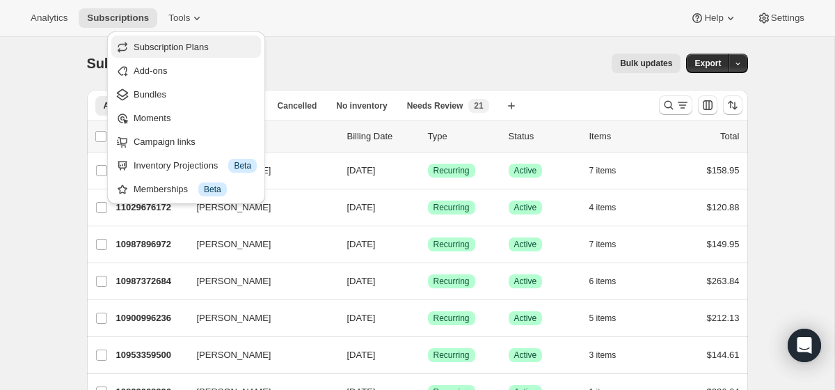
click at [195, 48] on span "Subscription Plans" at bounding box center [171, 47] width 75 height 10
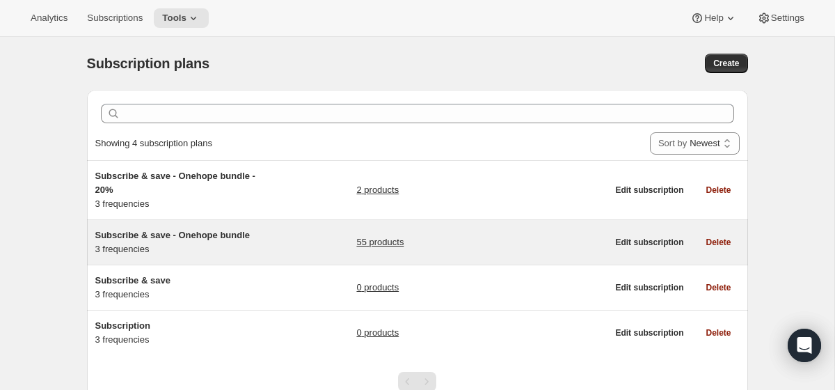
scroll to position [60, 0]
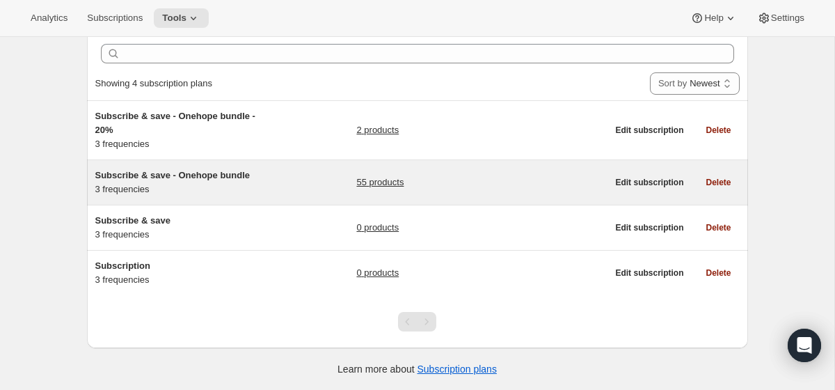
click at [290, 182] on div "Subscribe & save - Onehope bundle 3 frequencies 55 products" at bounding box center [351, 182] width 512 height 28
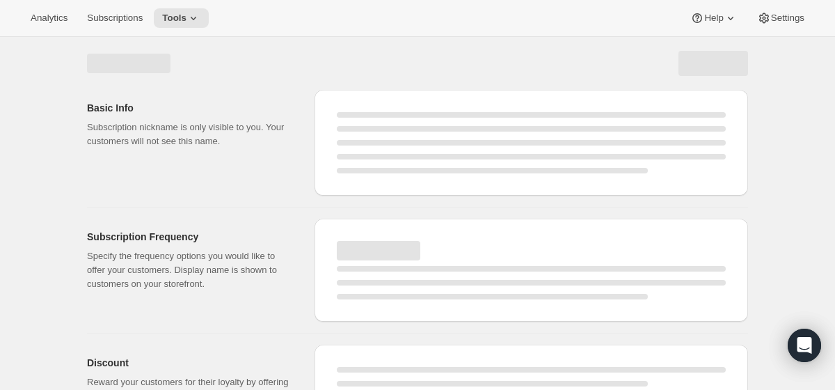
select select "WEEK"
select select "MONTH"
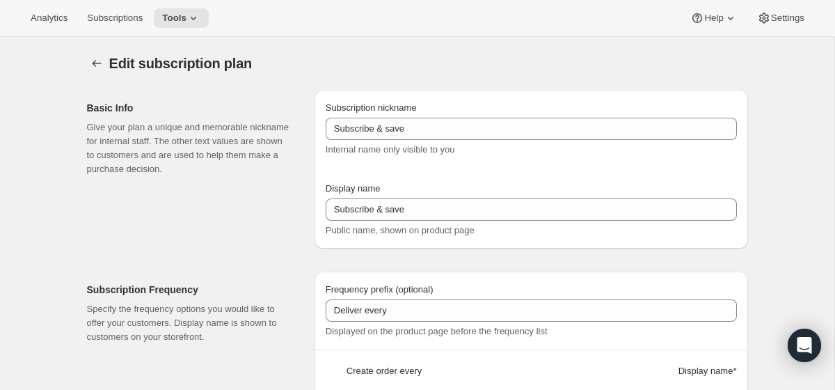
type input "Subscribe & save - Onehope bundle"
type input "1"
select select "MONTH"
type input "1 Month"
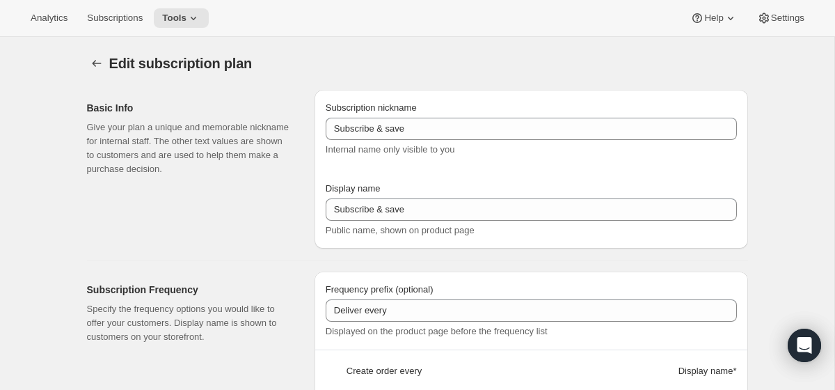
type input "2"
type input "2 Months"
select select "MONTH"
click at [788, 22] on span "Settings" at bounding box center [787, 18] width 33 height 11
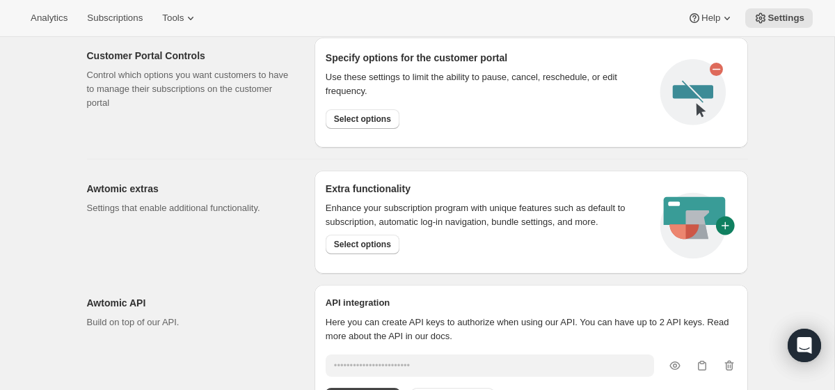
scroll to position [714, 0]
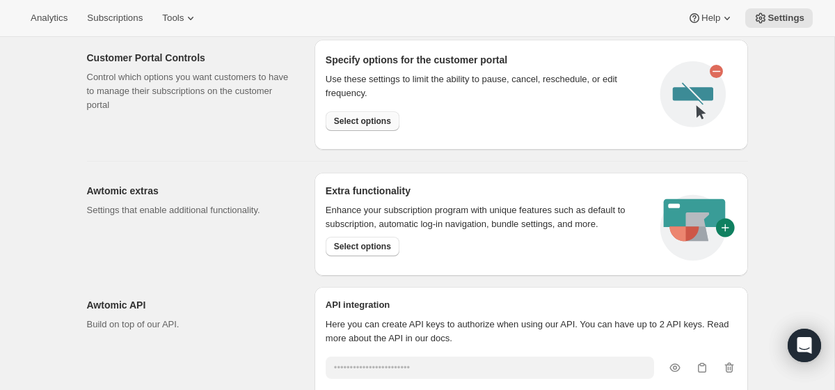
click at [364, 118] on span "Select options" at bounding box center [362, 120] width 57 height 11
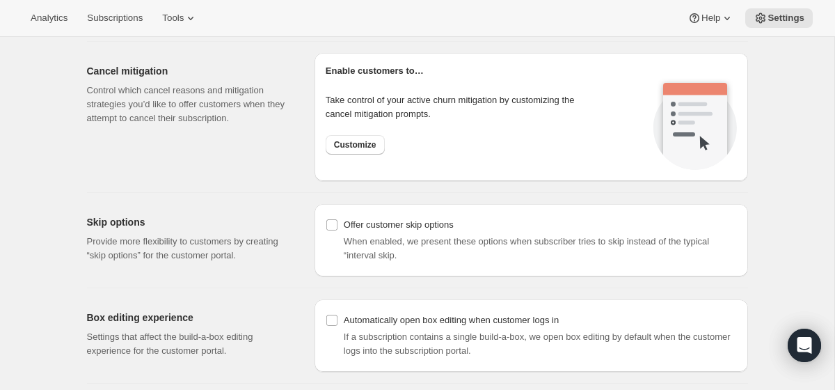
scroll to position [1060, 0]
click at [365, 150] on span "Customize" at bounding box center [355, 145] width 42 height 11
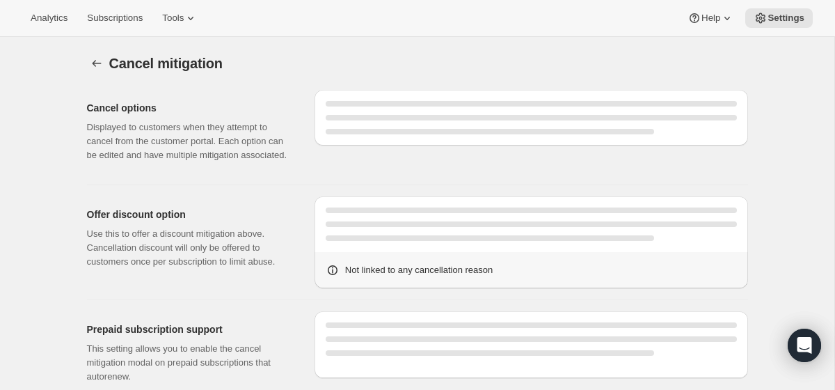
select select "FIXED_AMOUNT"
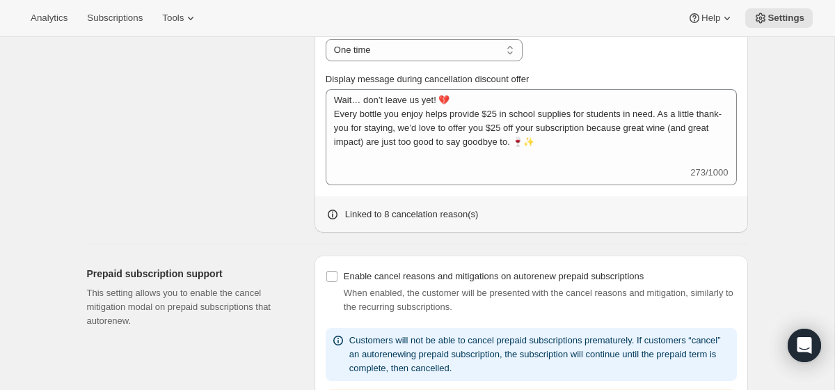
scroll to position [728, 0]
